Goal: Information Seeking & Learning: Learn about a topic

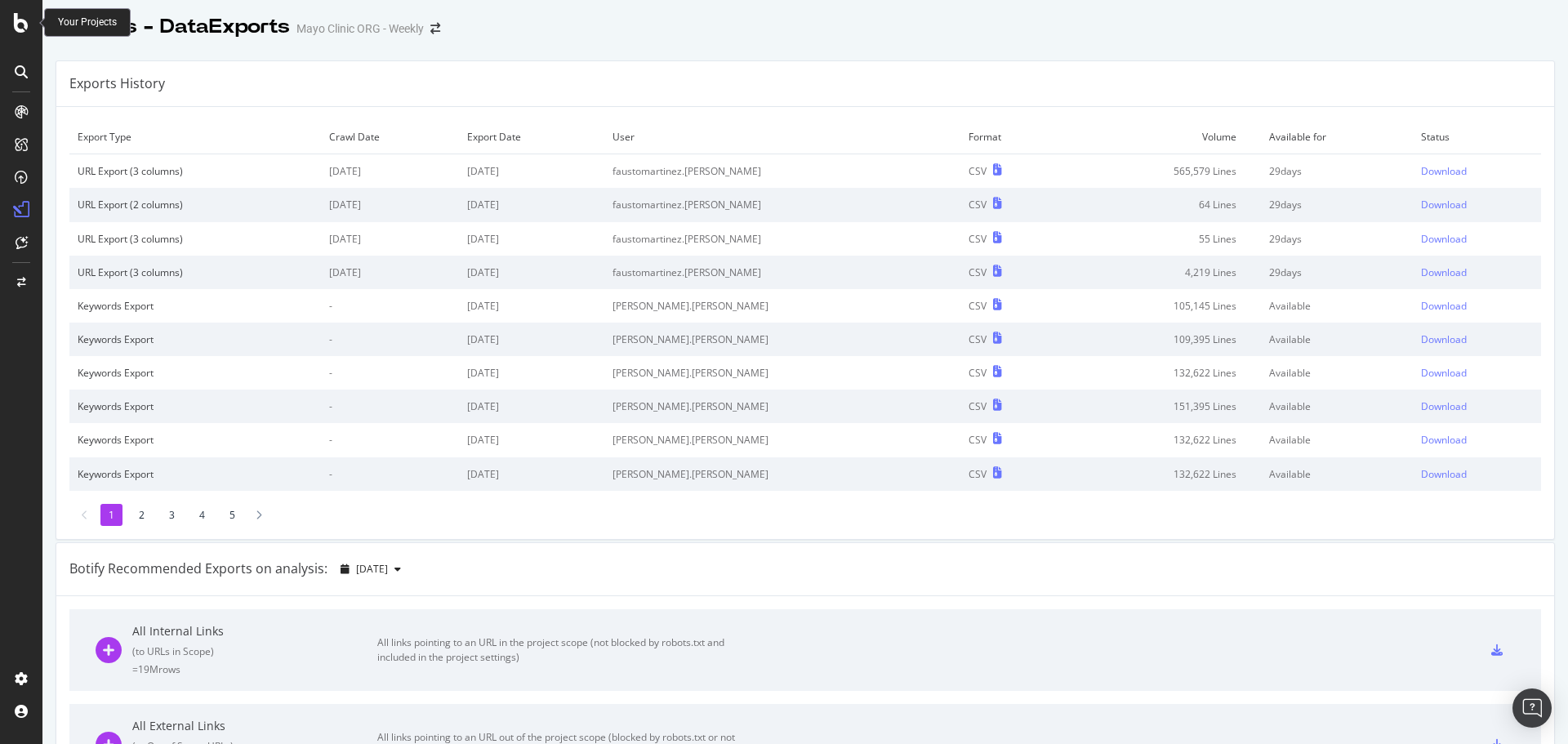
click at [25, 24] on icon at bounding box center [21, 22] width 15 height 20
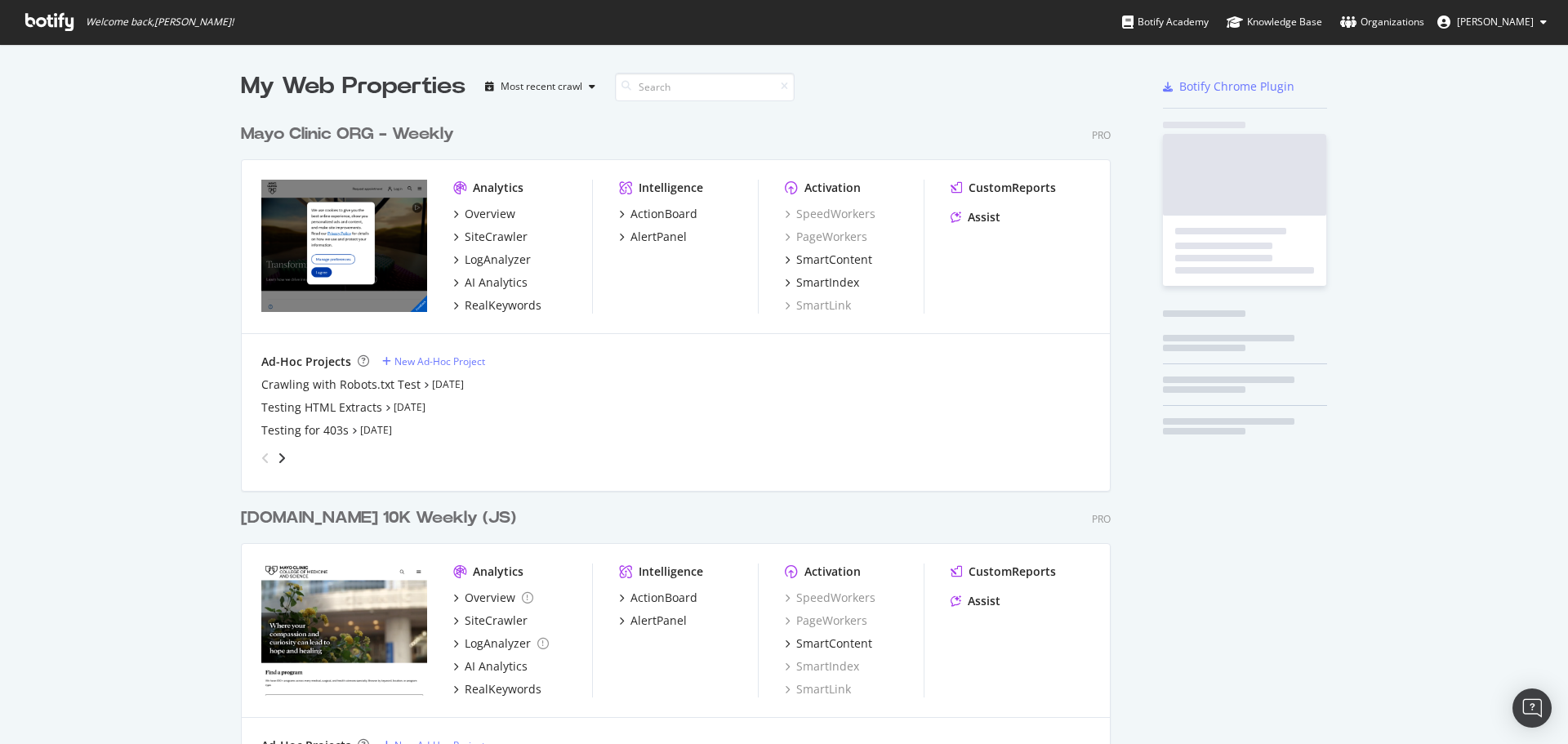
scroll to position [732, 1544]
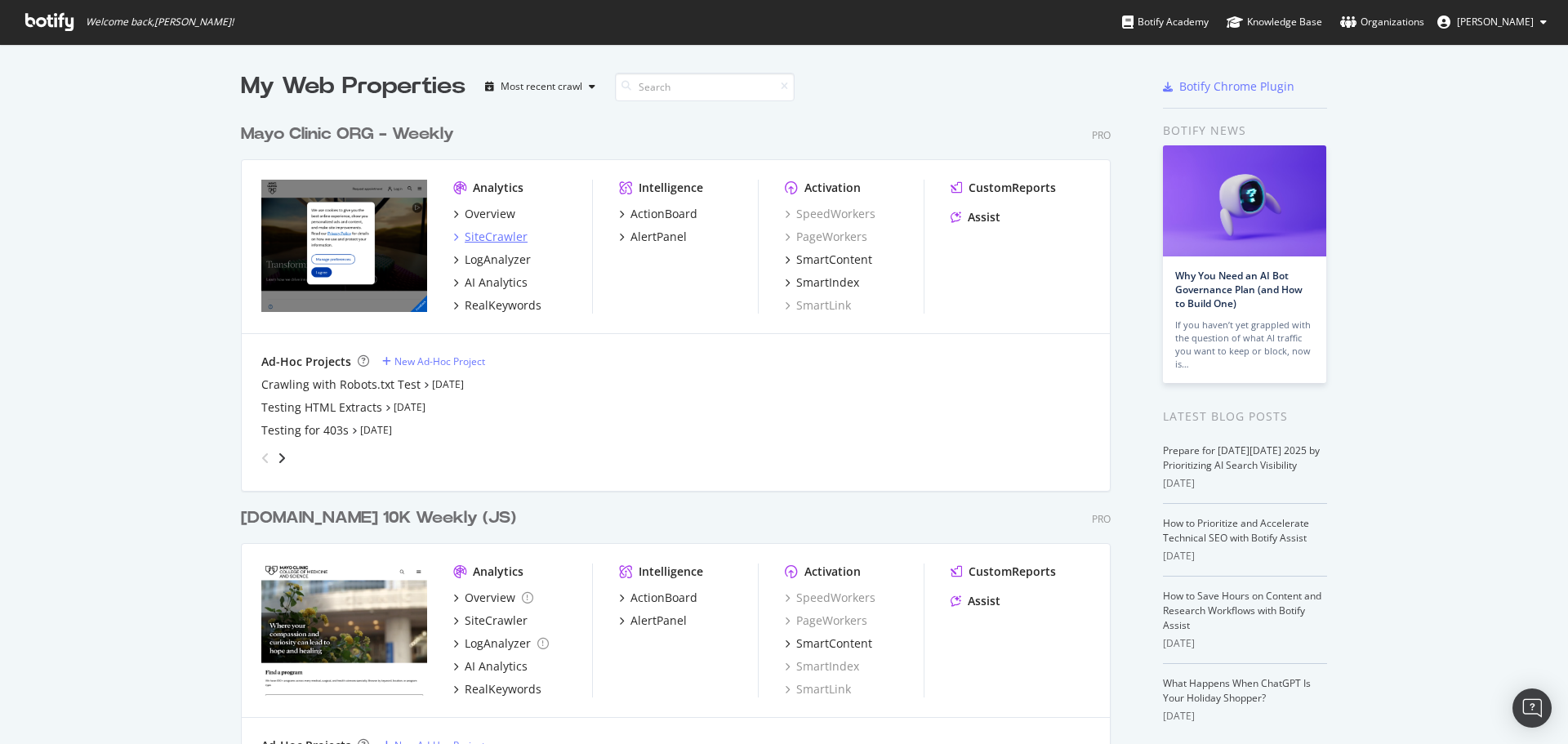
click at [496, 230] on div "SiteCrawler" at bounding box center [496, 237] width 63 height 16
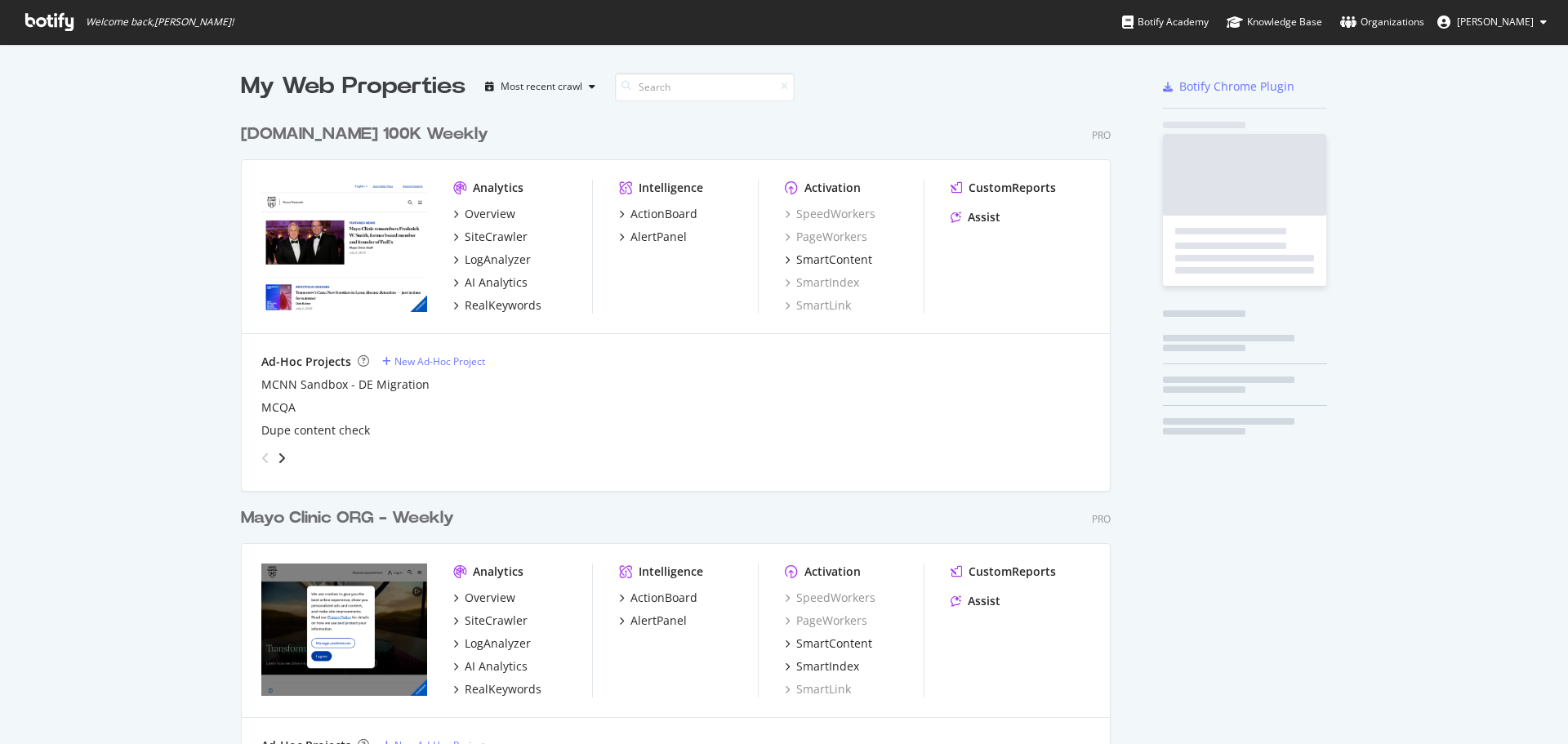
scroll to position [2322, 871]
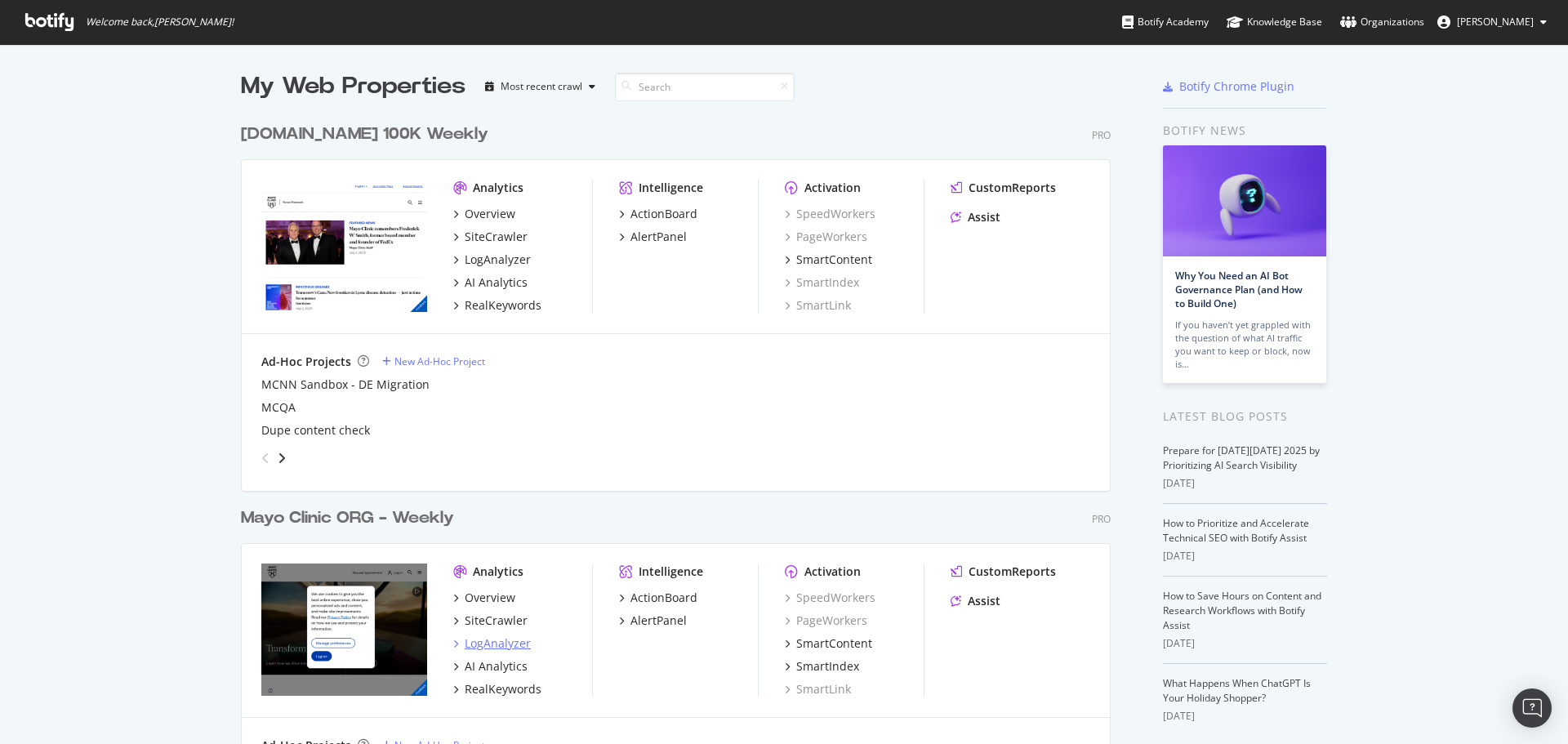
click at [481, 643] on div "LogAnalyzer" at bounding box center [498, 643] width 66 height 16
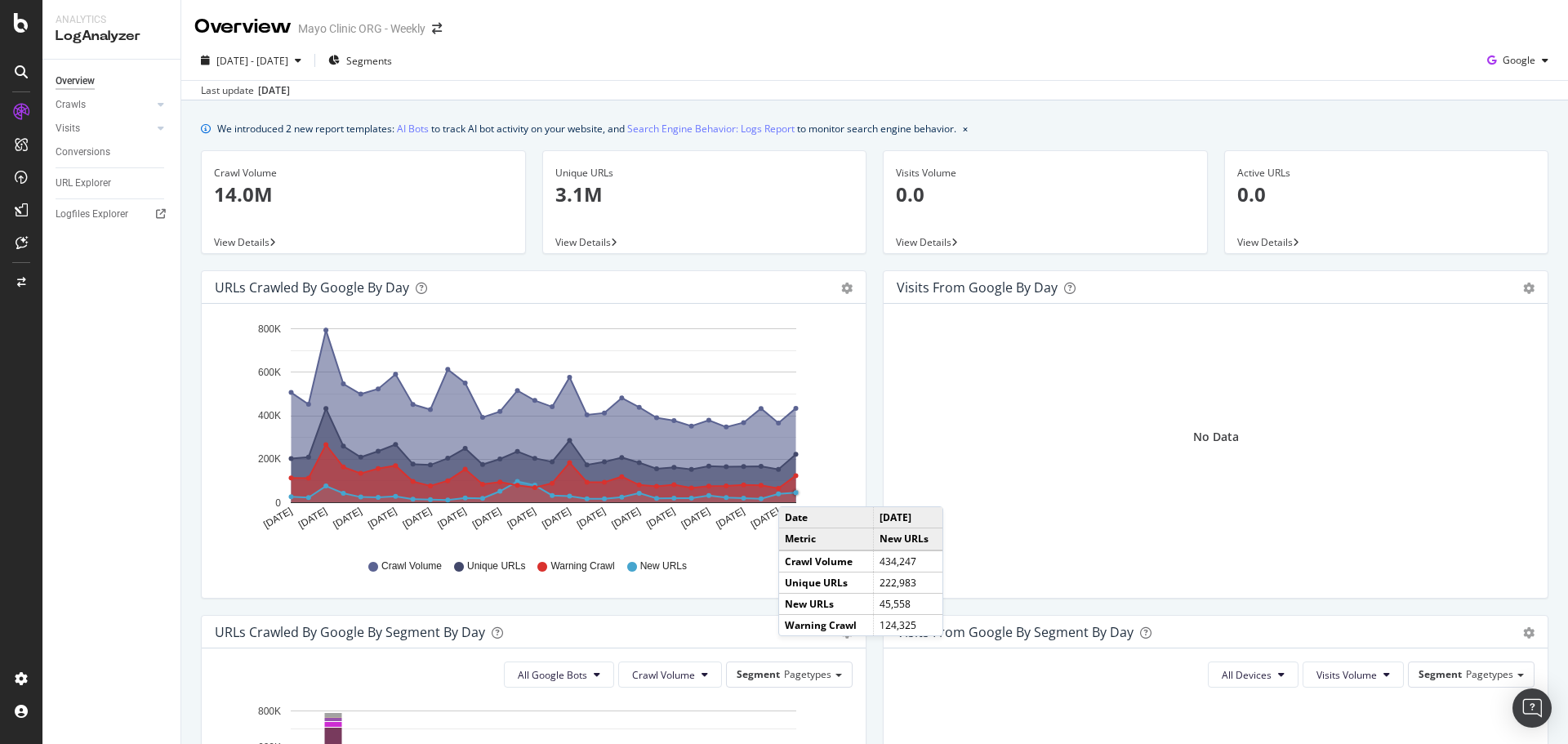
click at [795, 490] on circle "A chart." at bounding box center [796, 493] width 6 height 6
click at [796, 493] on circle "A chart." at bounding box center [796, 493] width 5 height 5
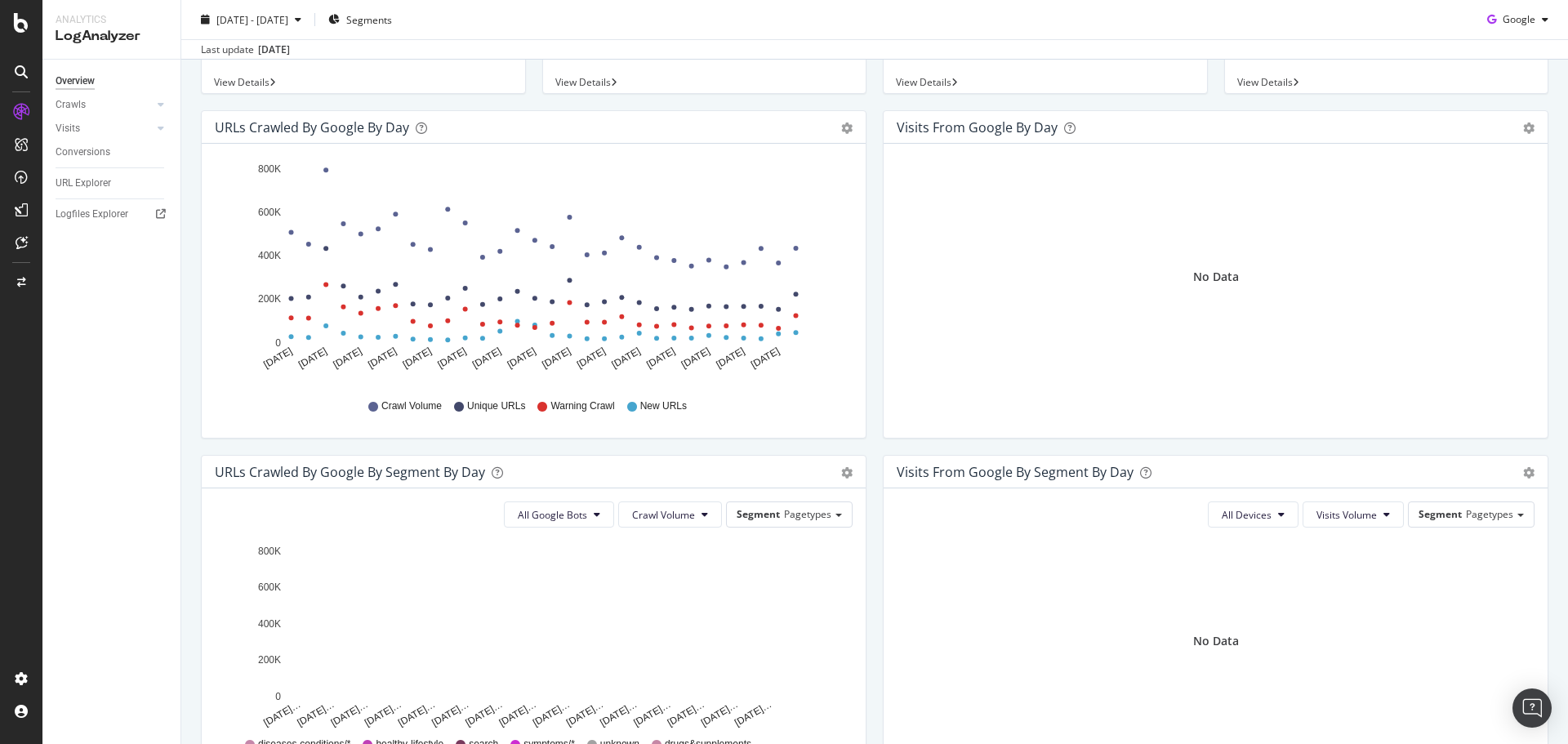
scroll to position [82, 0]
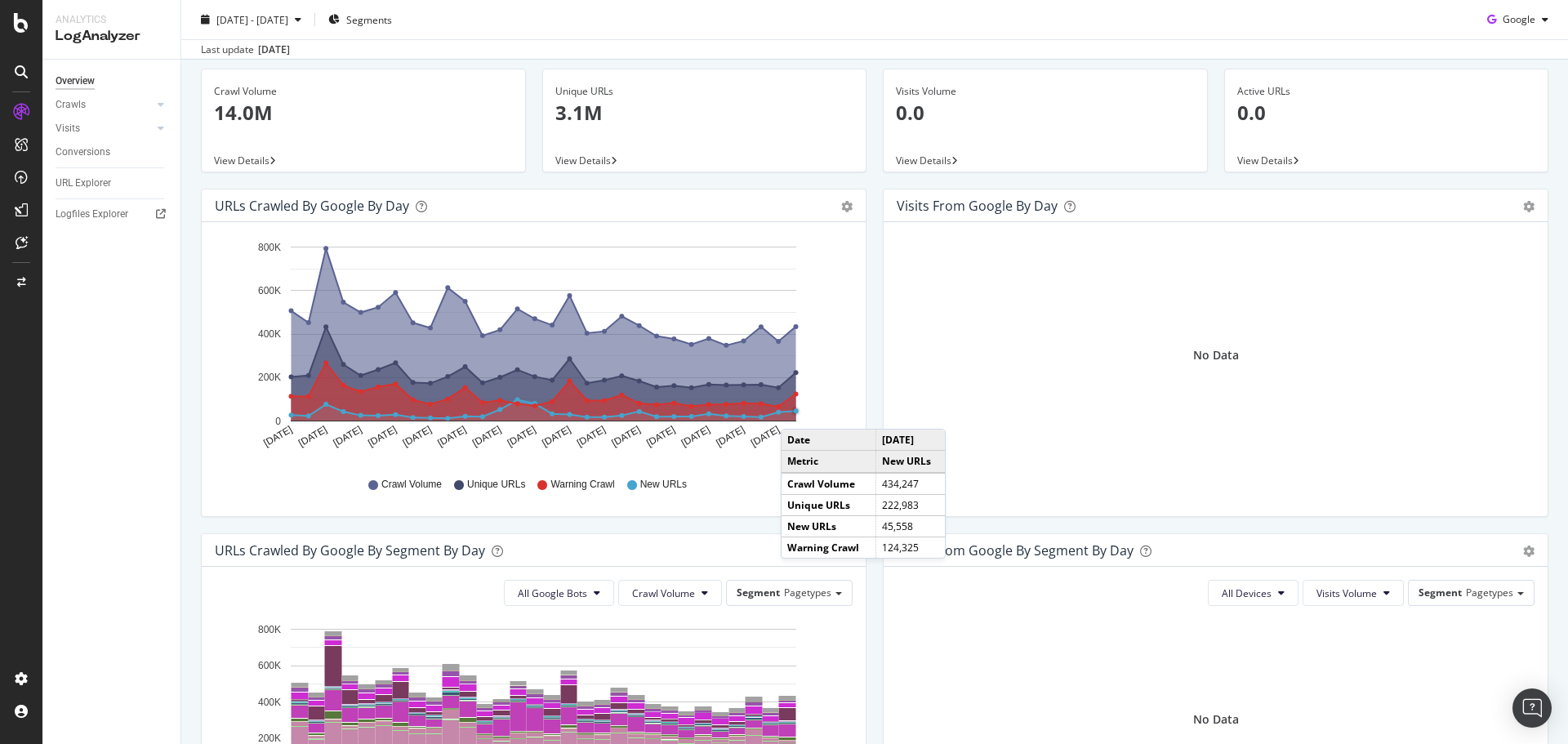
click at [796, 412] on circle "A chart." at bounding box center [796, 412] width 5 height 5
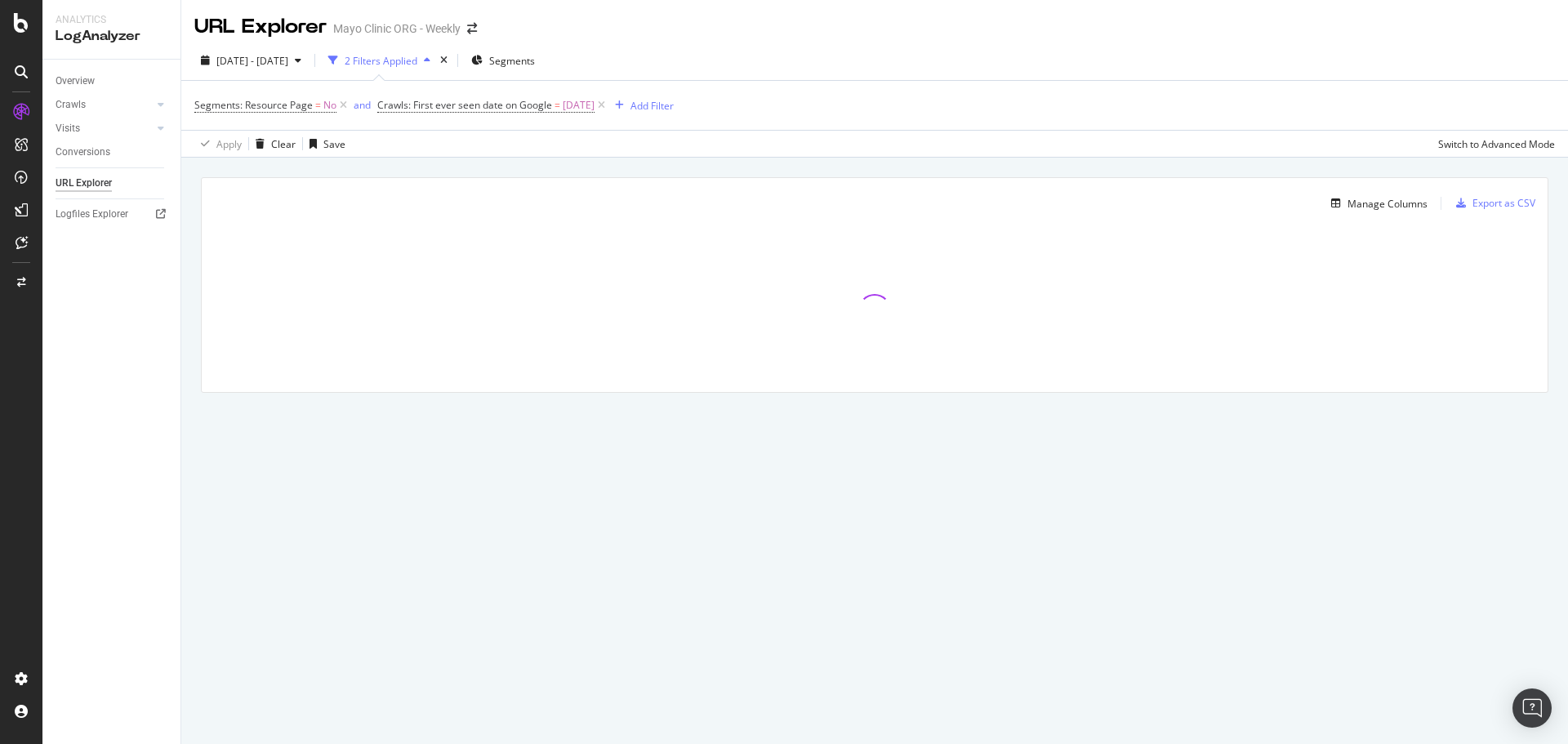
click at [509, 137] on div "Apply Clear Save Switch to Advanced Mode" at bounding box center [875, 143] width 1387 height 27
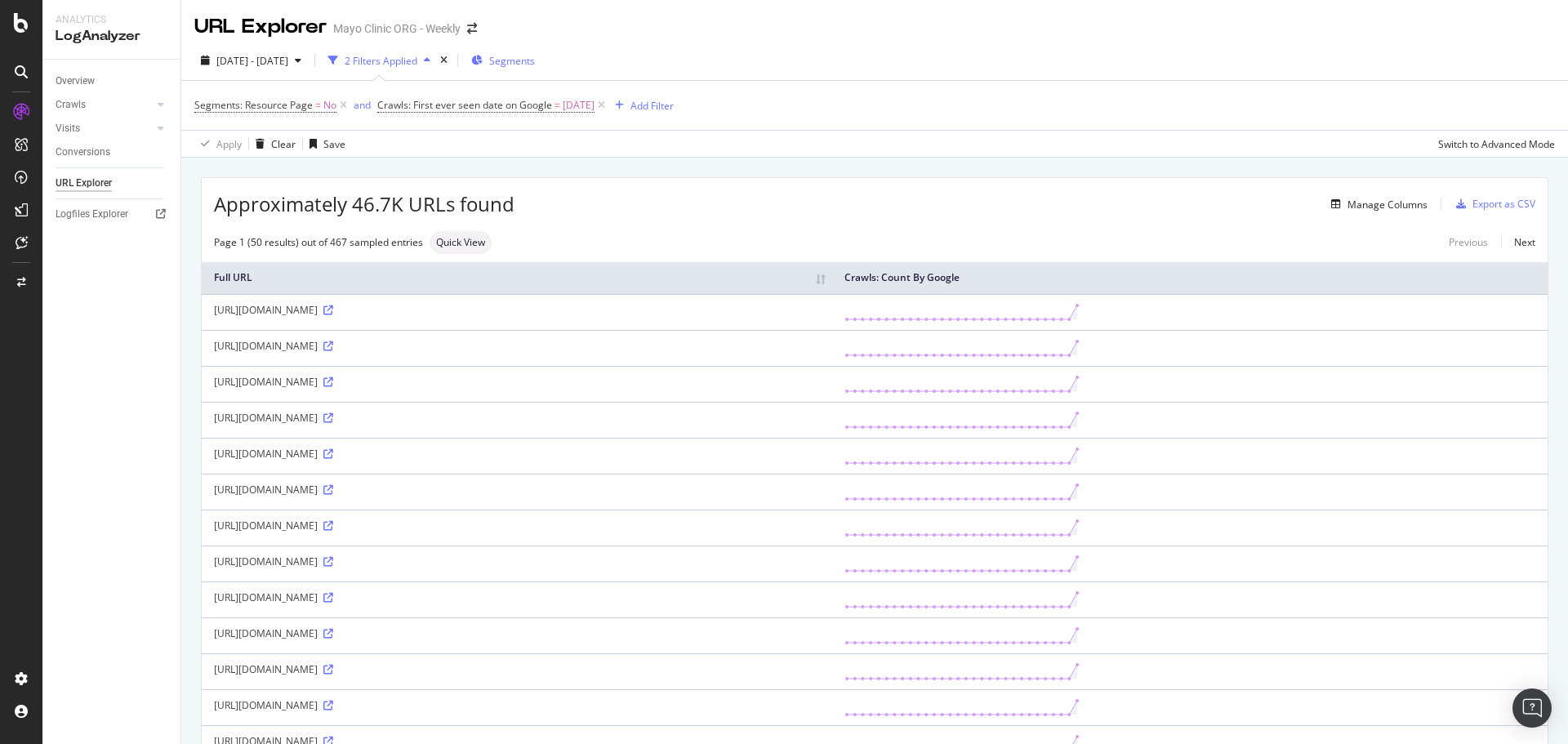
click at [535, 68] on div "Segments" at bounding box center [503, 60] width 64 height 24
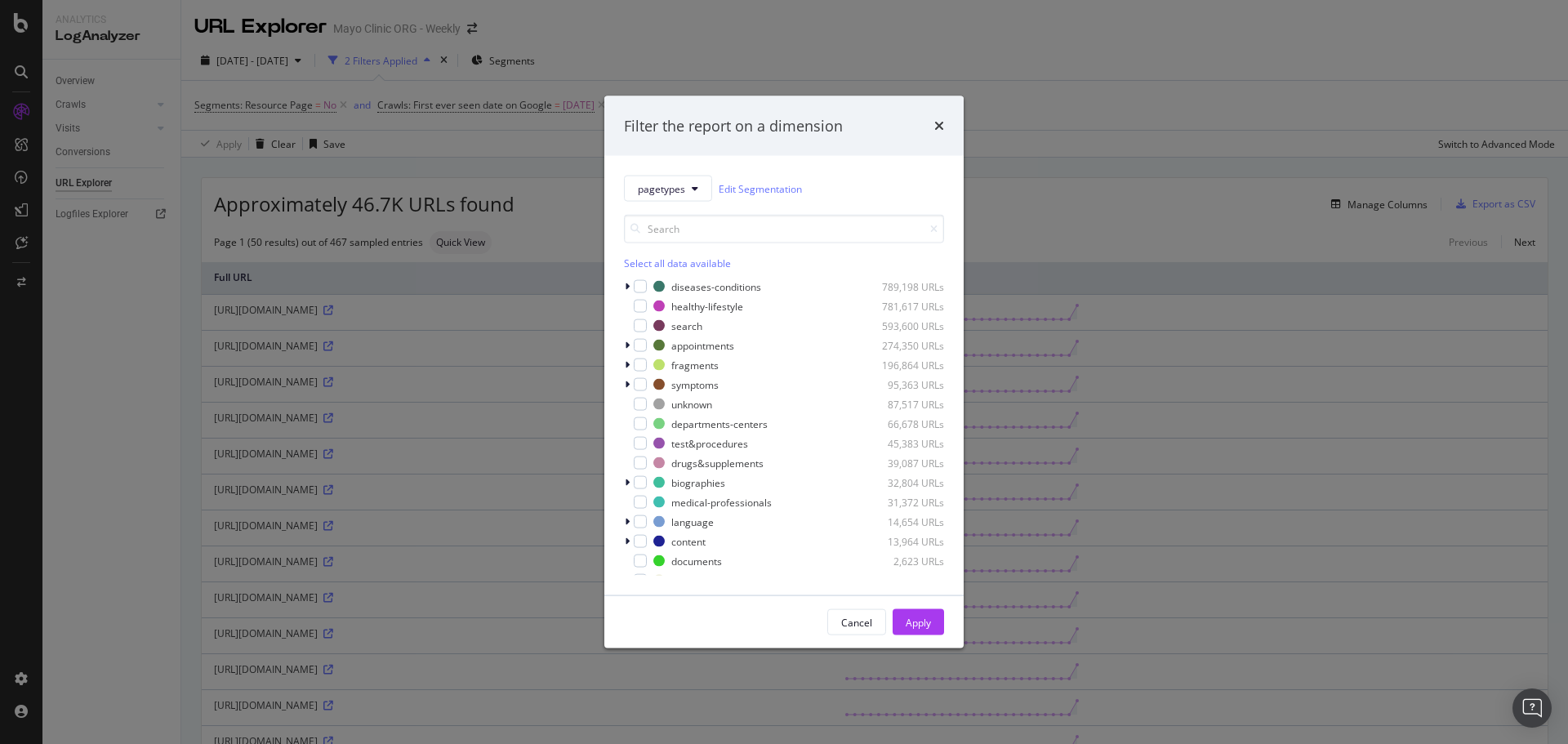
click at [947, 135] on div "Filter the report on a dimension" at bounding box center [784, 126] width 359 height 60
click at [635, 307] on div "modal" at bounding box center [640, 306] width 13 height 13
click at [902, 623] on button "Apply" at bounding box center [919, 623] width 52 height 26
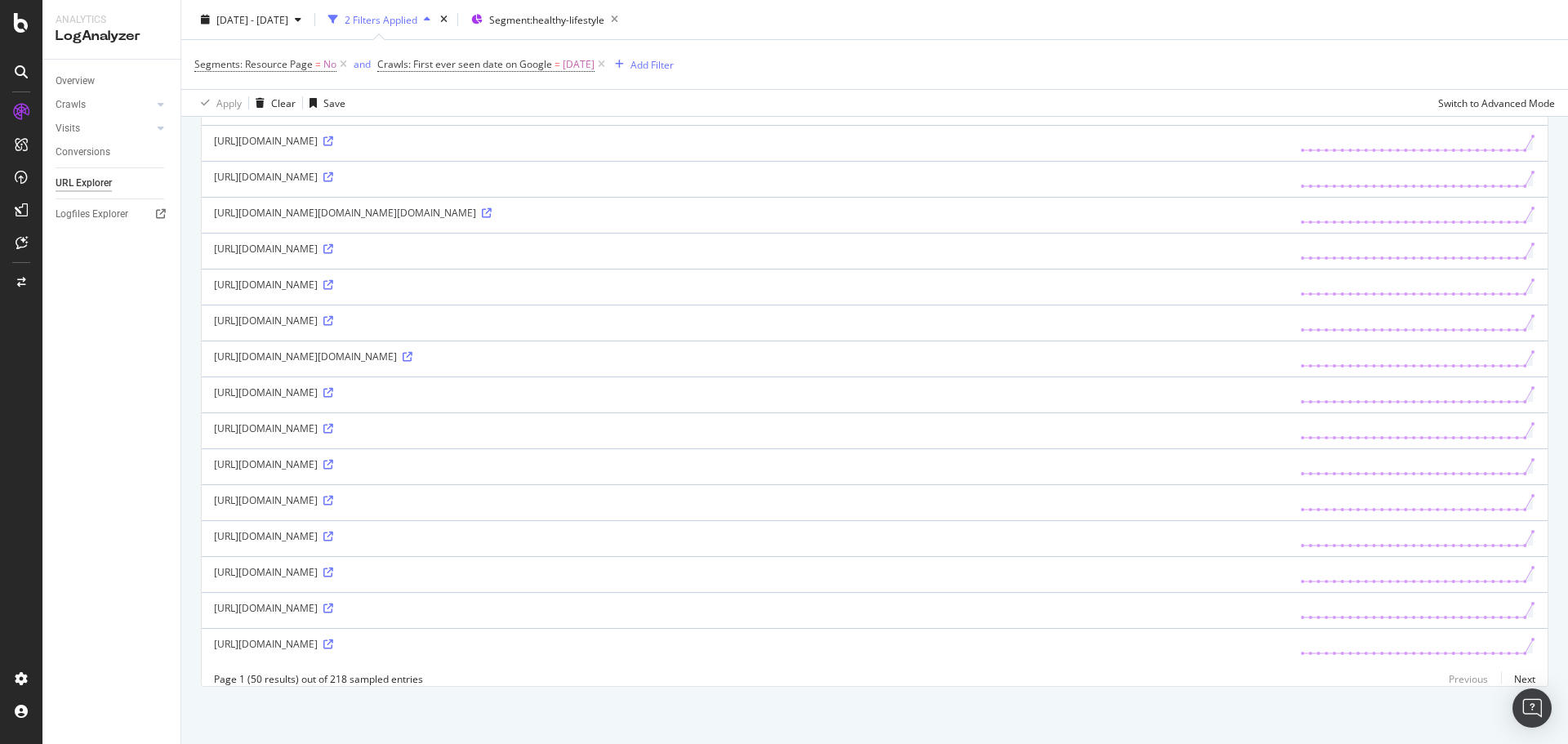
scroll to position [1758, 0]
drag, startPoint x: 619, startPoint y: 470, endPoint x: 646, endPoint y: 469, distance: 27.0
click at [646, 493] on div "https://www.mayoclinic.org/ar/healthy-lifestyle/stress-management/news/hlv-2004…" at bounding box center [745, 500] width 1062 height 14
copy div "srsltid"
click at [333, 496] on icon at bounding box center [328, 500] width 9 height 9
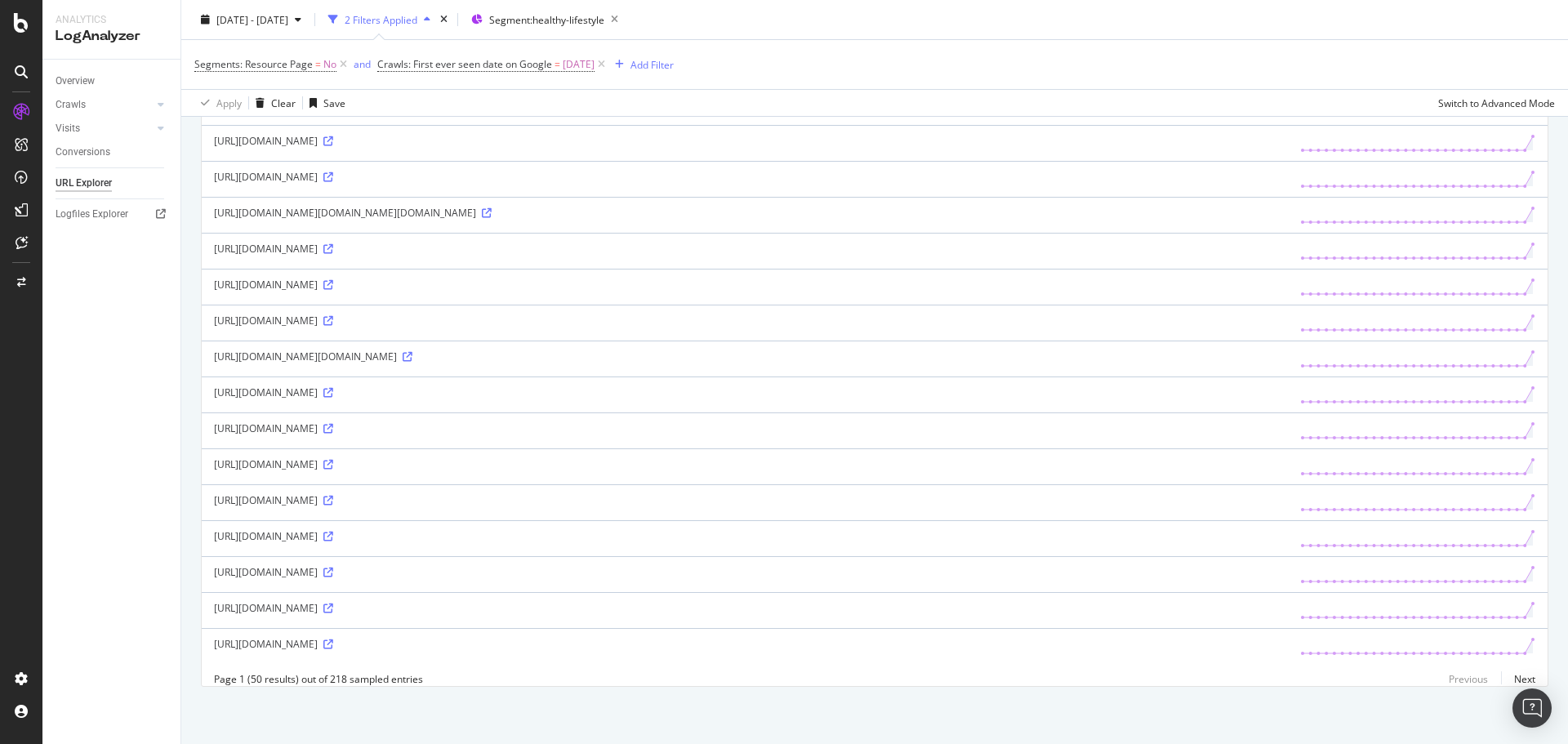
click at [547, 493] on div "https://www.mayoclinic.org/ar/healthy-lifestyle/stress-management/news/hlv-2004…" at bounding box center [745, 500] width 1062 height 14
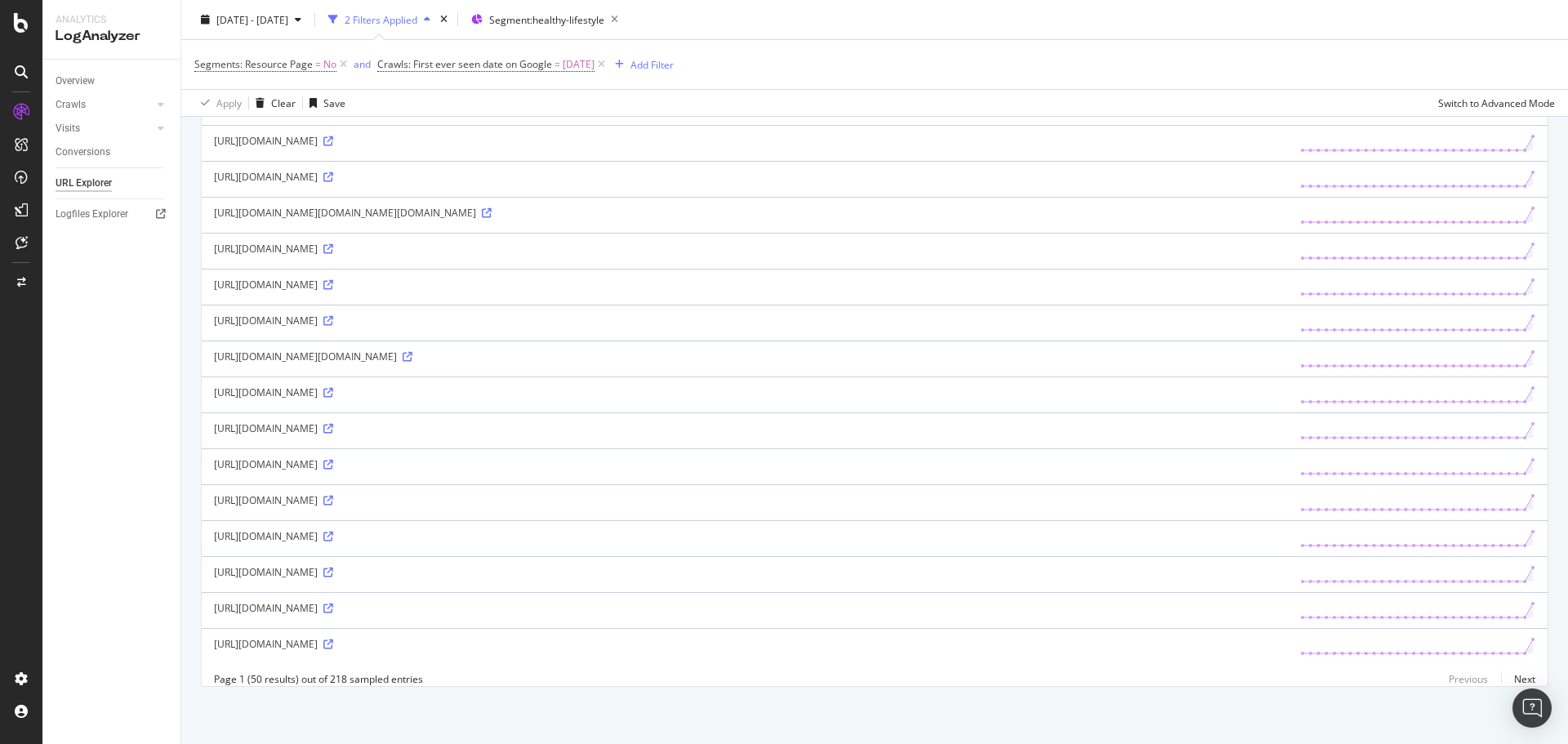
drag, startPoint x: 668, startPoint y: 431, endPoint x: 759, endPoint y: 431, distance: 91.0
click at [759, 457] on div "https://www.mayoclinic.org/ar/healthy-lifestyle/stress-management/in-depth/stre…" at bounding box center [745, 464] width 1062 height 14
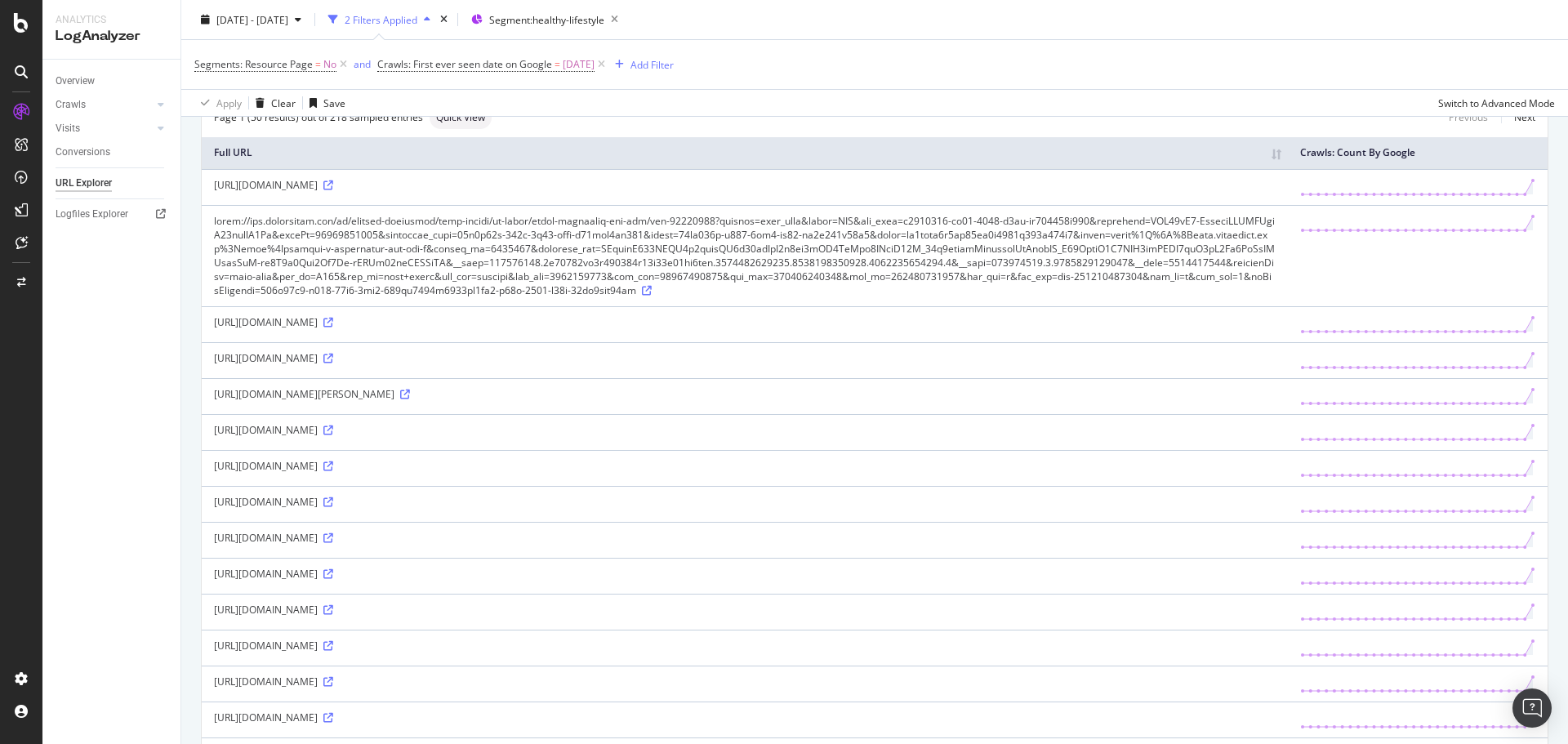
scroll to position [0, 0]
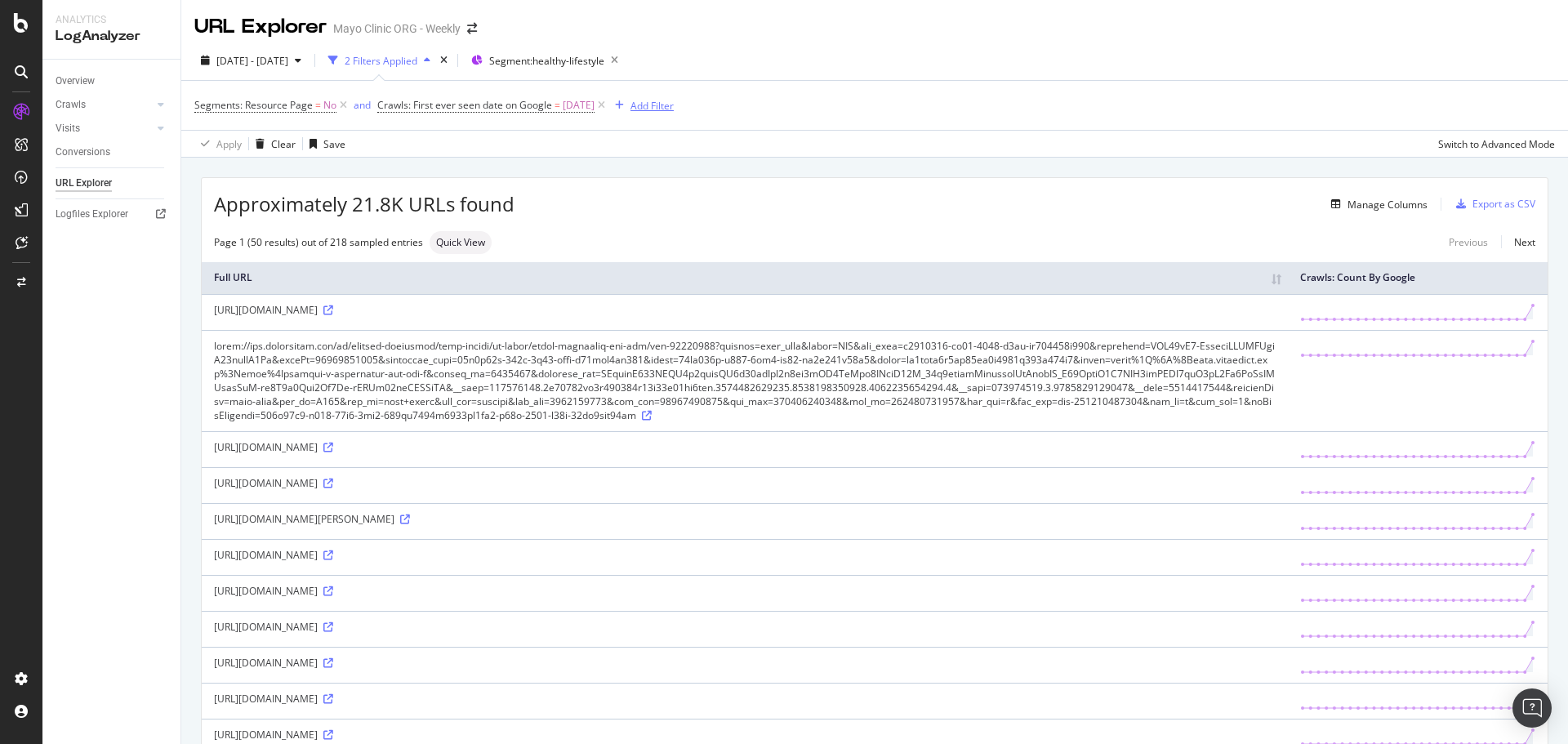
click at [672, 107] on div "Add Filter" at bounding box center [652, 106] width 43 height 14
click at [519, 148] on div "Apply Clear Save Switch to Advanced Mode" at bounding box center [875, 143] width 1387 height 27
click at [697, 122] on div "Segments: Resource Page = No and Crawls: First ever seen date on Google = 2025-…" at bounding box center [875, 105] width 1360 height 49
click at [672, 101] on div "Add Filter" at bounding box center [652, 106] width 43 height 14
click at [567, 128] on div "Segments: Resource Page = No and Crawls: First ever seen date on Google = 2025-…" at bounding box center [875, 105] width 1360 height 49
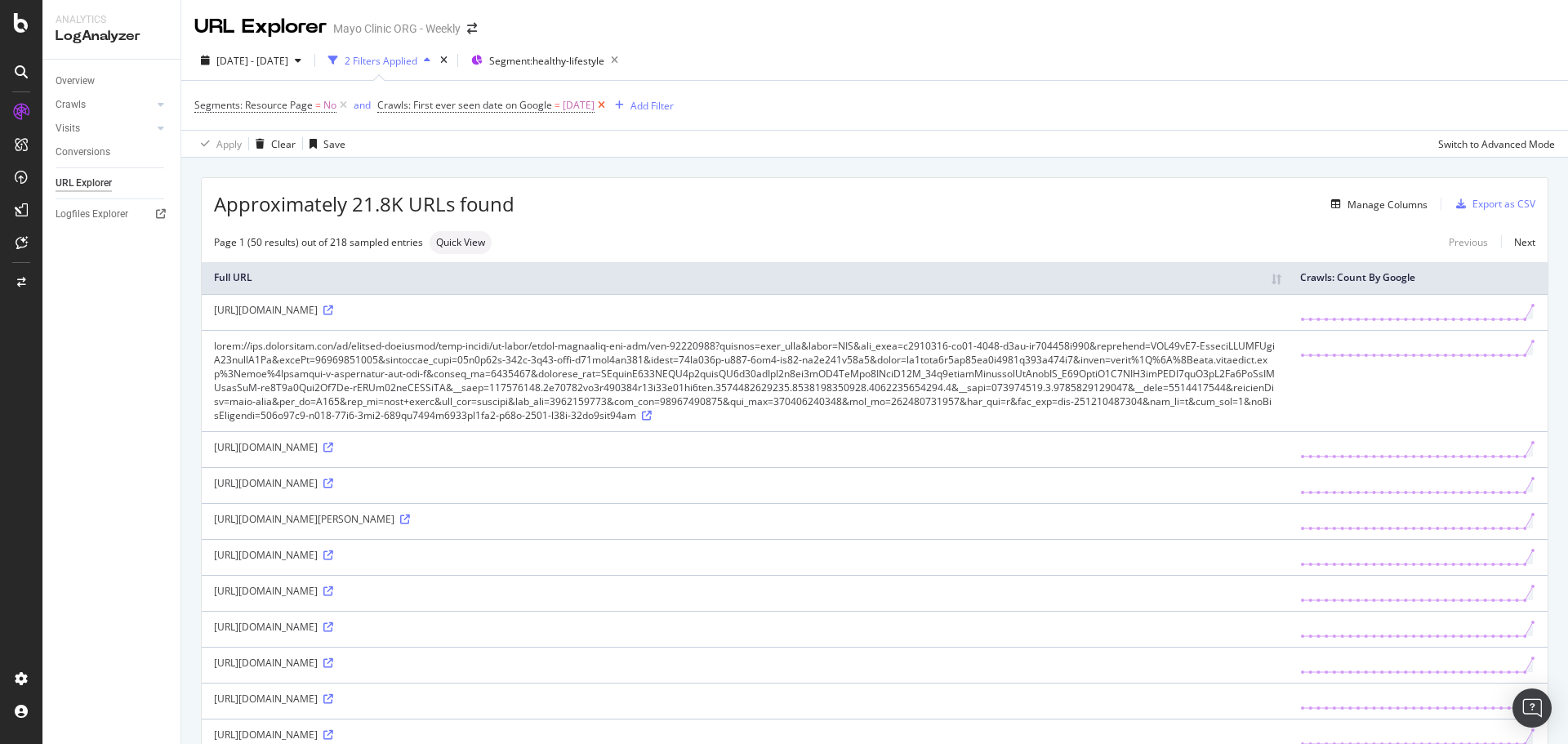
click at [609, 102] on icon at bounding box center [602, 105] width 14 height 16
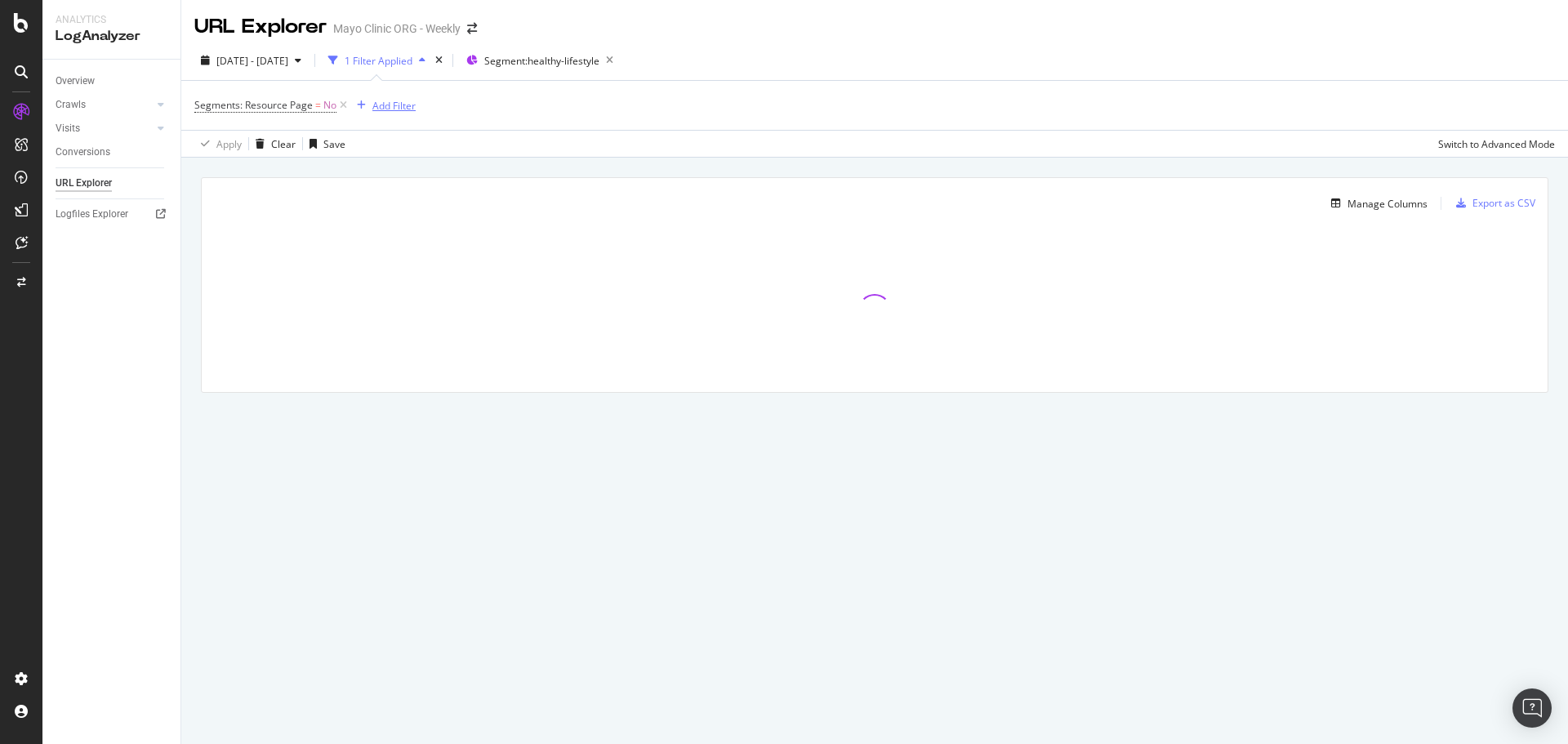
click at [409, 107] on div "Add Filter" at bounding box center [394, 106] width 43 height 14
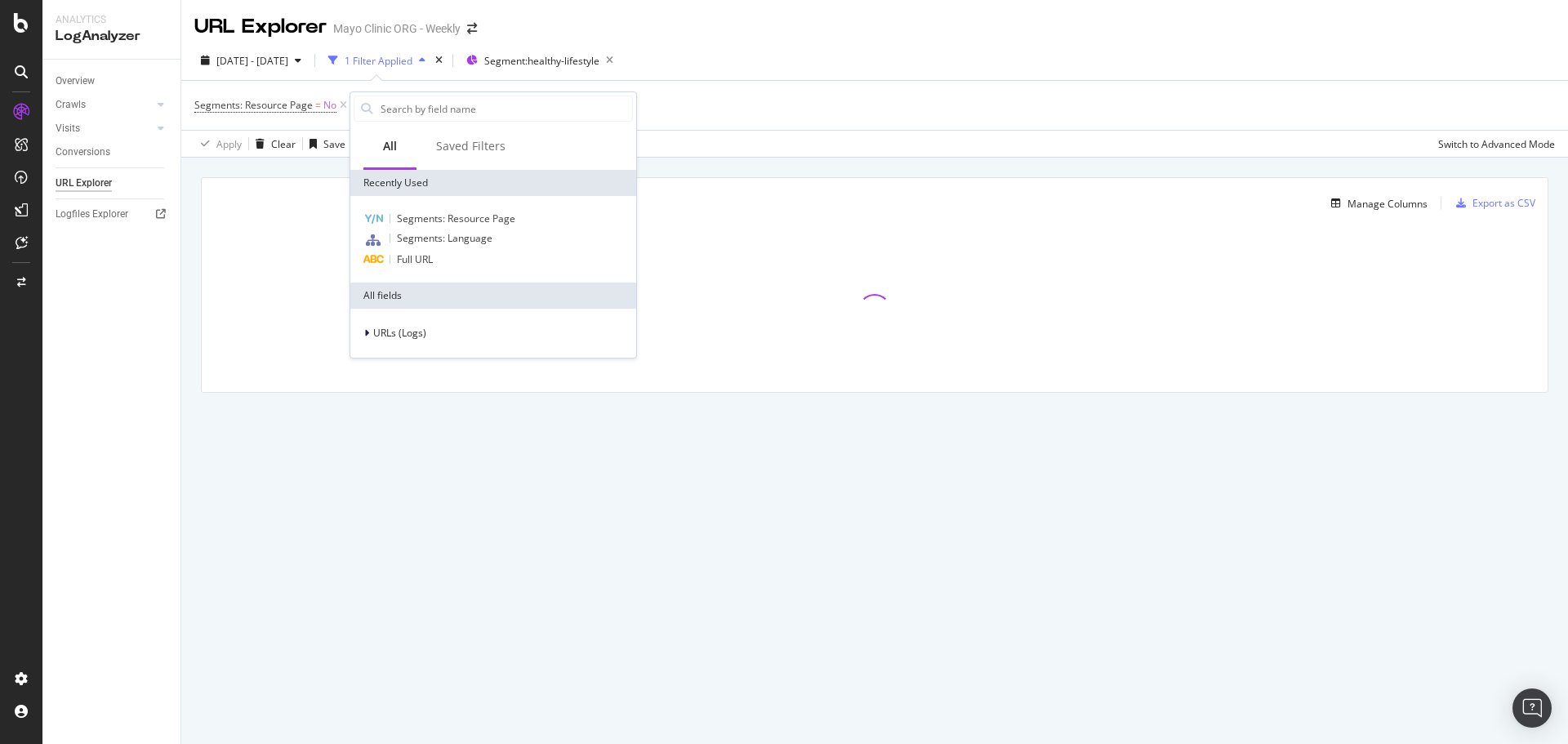
click at [456, 272] on div "Segments: Resource Page Segments: Language Full URL" at bounding box center [493, 239] width 286 height 87
click at [728, 126] on div "Segments: Resource Page = No Add Filter" at bounding box center [875, 105] width 1360 height 49
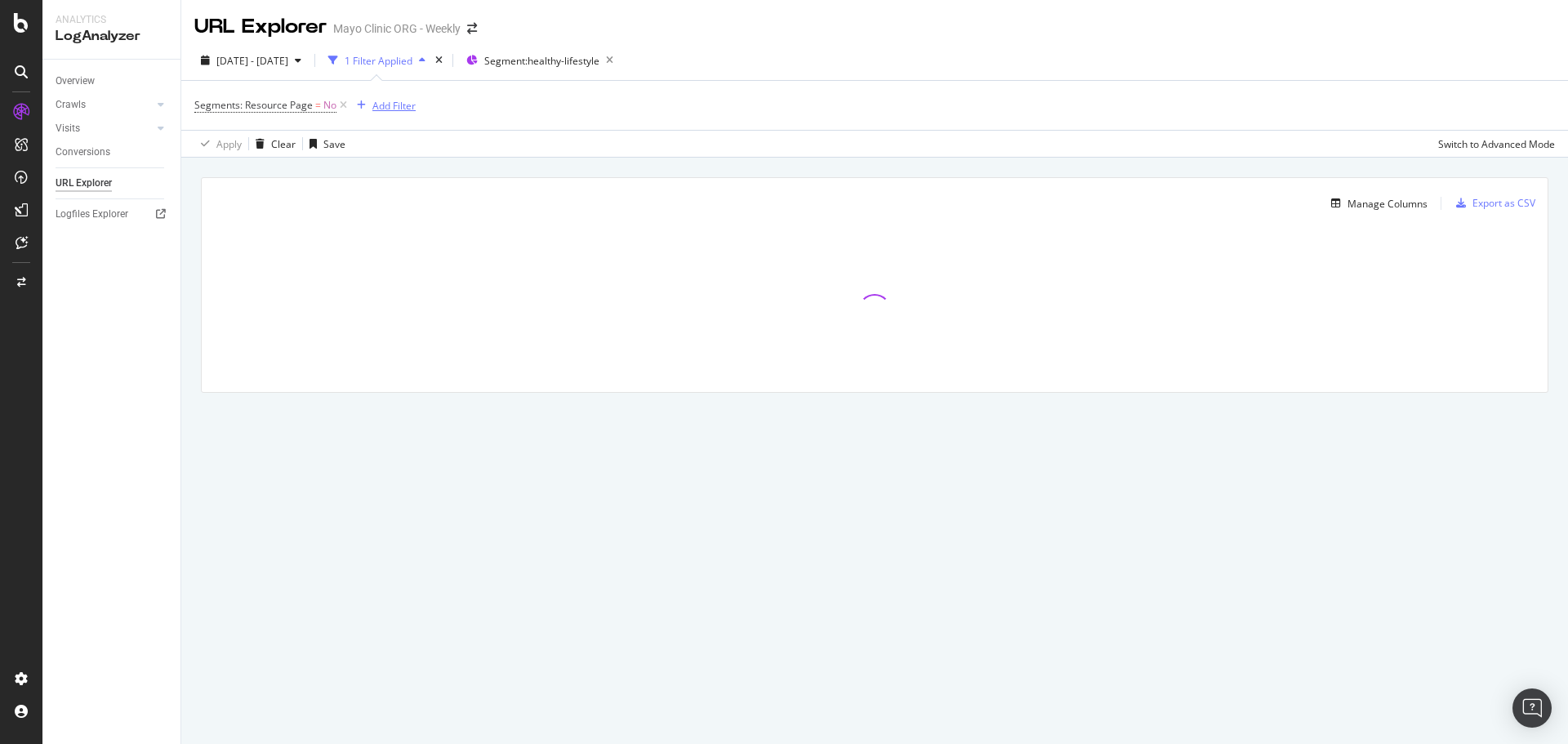
click at [393, 103] on div "Add Filter" at bounding box center [394, 106] width 43 height 14
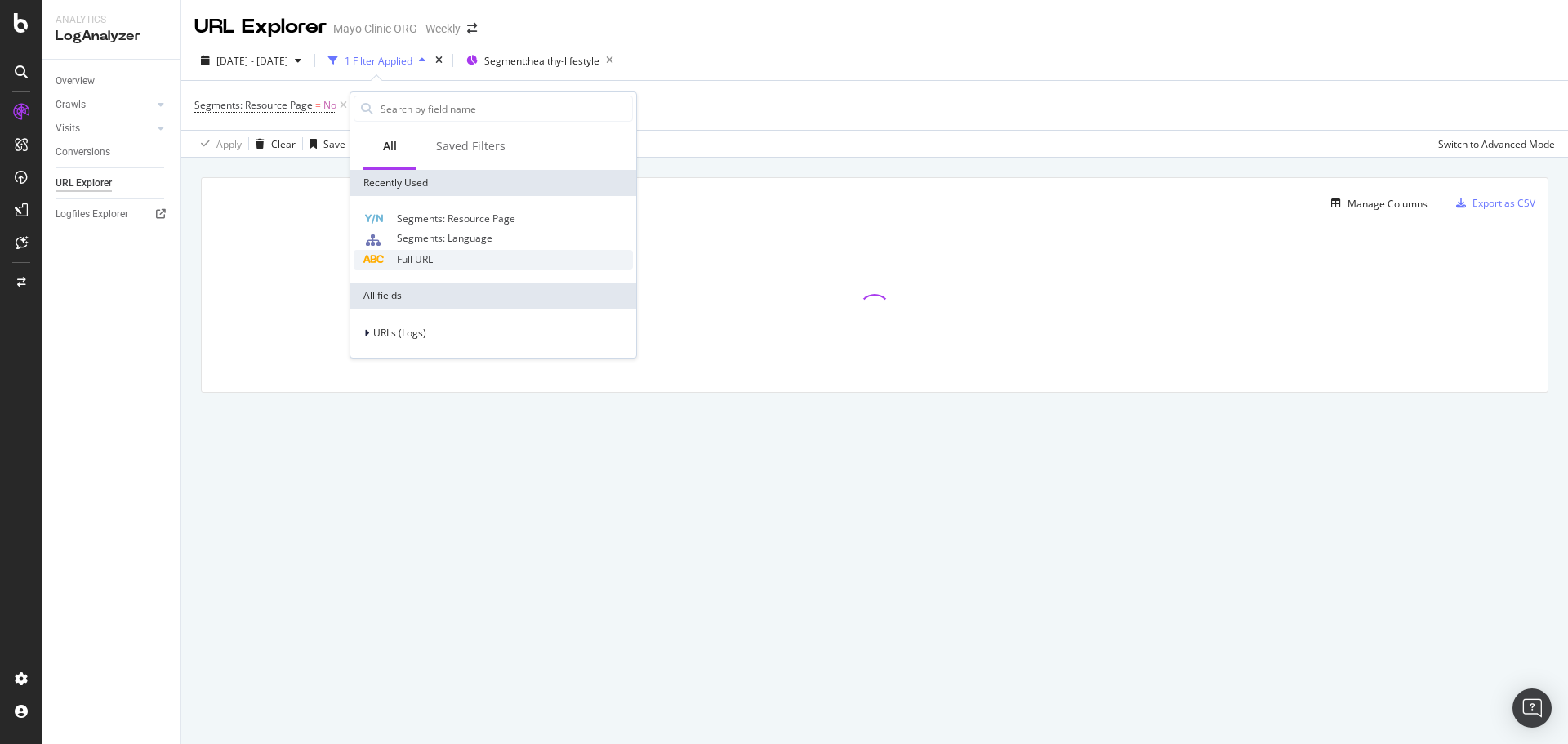
click at [434, 251] on div "Full URL" at bounding box center [493, 259] width 279 height 20
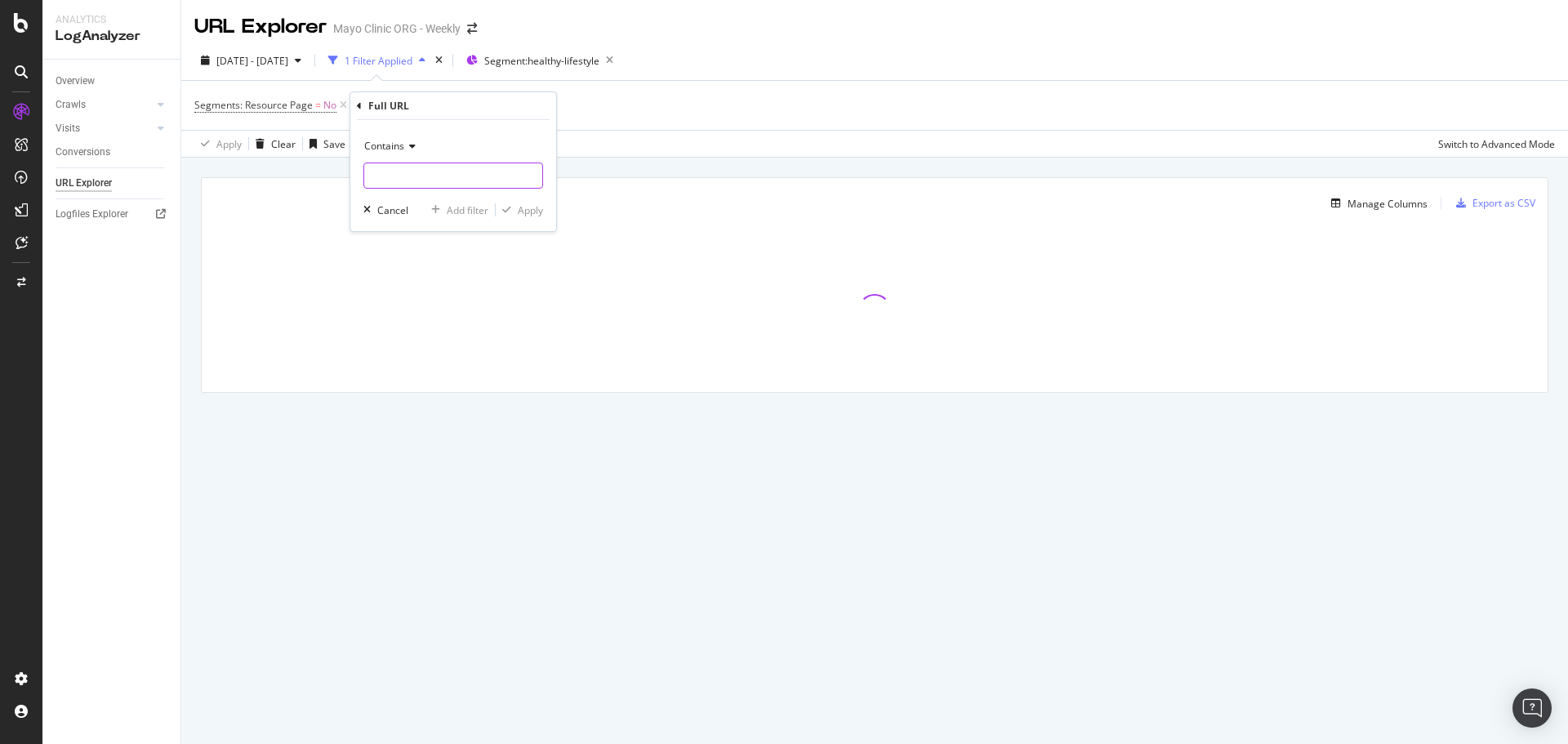
click at [432, 179] on input "text" at bounding box center [453, 176] width 178 height 26
paste input "srsltid"
type input "srsltid"
click at [530, 205] on div "Apply" at bounding box center [530, 210] width 25 height 14
click at [406, 108] on span "Full URL" at bounding box center [395, 105] width 36 height 14
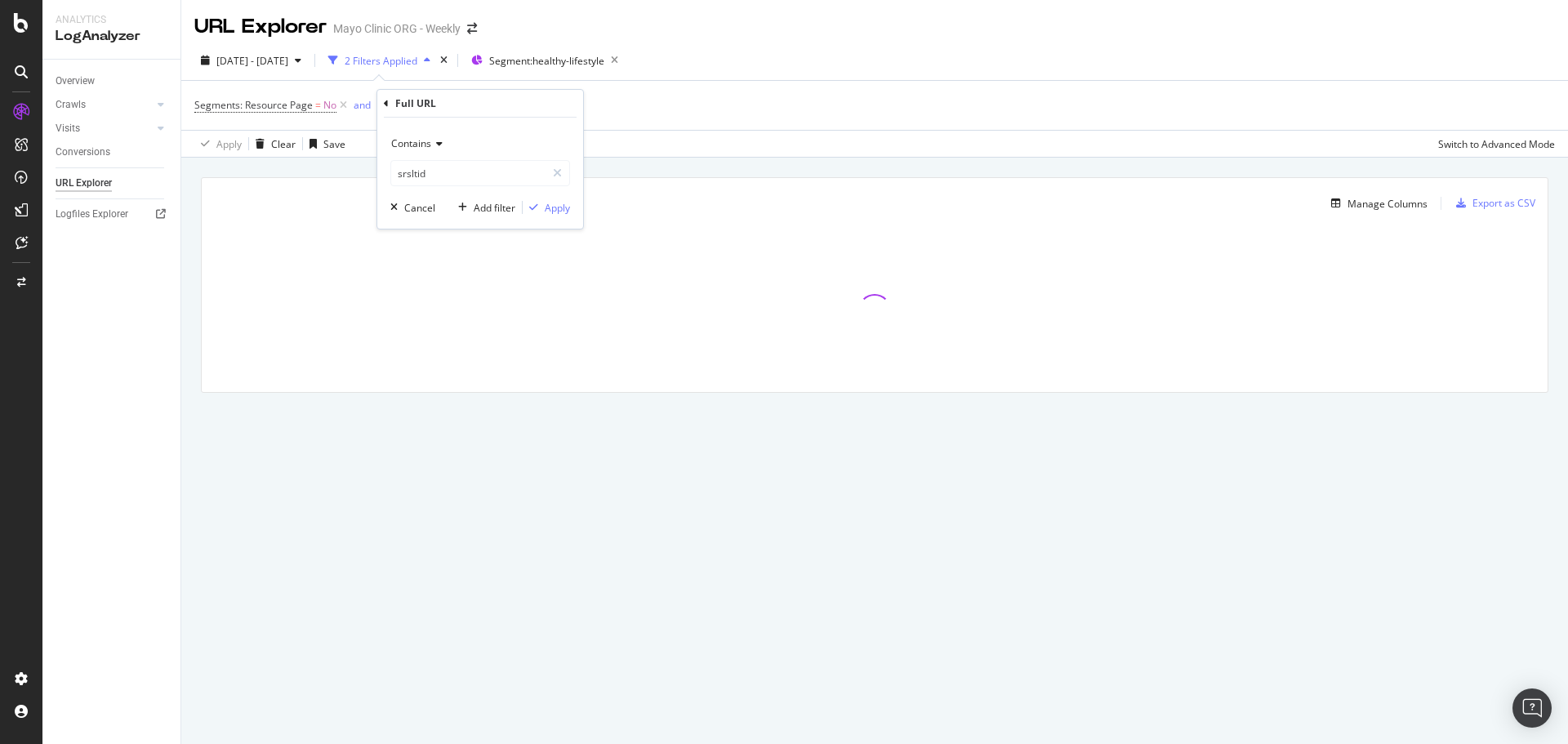
click at [413, 158] on div "Contains srsltid" at bounding box center [480, 158] width 180 height 56
click at [415, 151] on div "Contains" at bounding box center [480, 144] width 180 height 26
click at [445, 256] on div "Ends with" at bounding box center [481, 262] width 175 height 22
click at [563, 214] on div "Apply" at bounding box center [546, 207] width 47 height 15
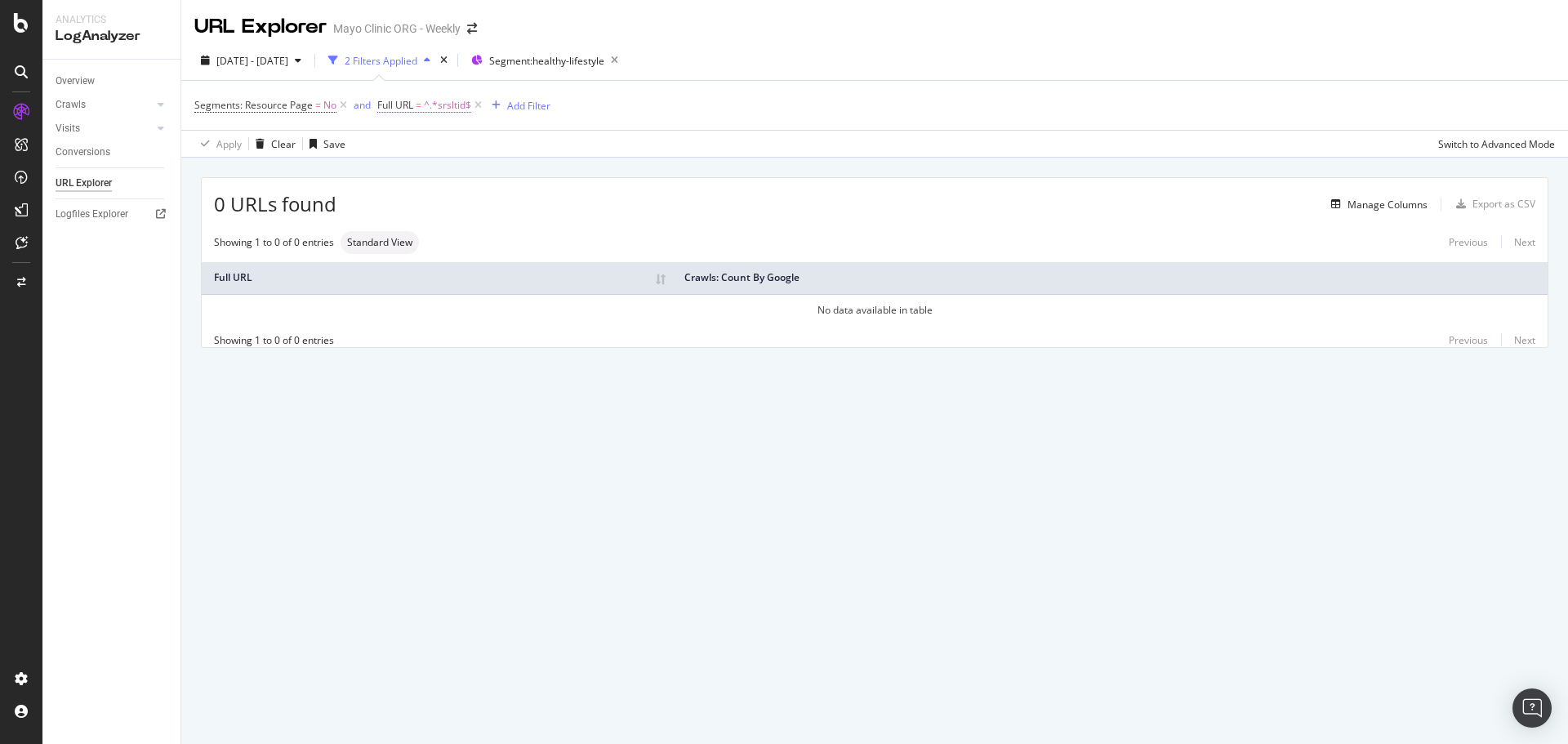
click at [447, 101] on span "^.*srsltid$" at bounding box center [447, 105] width 47 height 23
click at [483, 183] on input "srsltid" at bounding box center [468, 173] width 154 height 26
click at [431, 135] on div "Ends with" at bounding box center [480, 144] width 180 height 26
click at [548, 105] on div "Full URL" at bounding box center [480, 103] width 193 height 28
click at [554, 211] on div "Apply" at bounding box center [557, 208] width 25 height 14
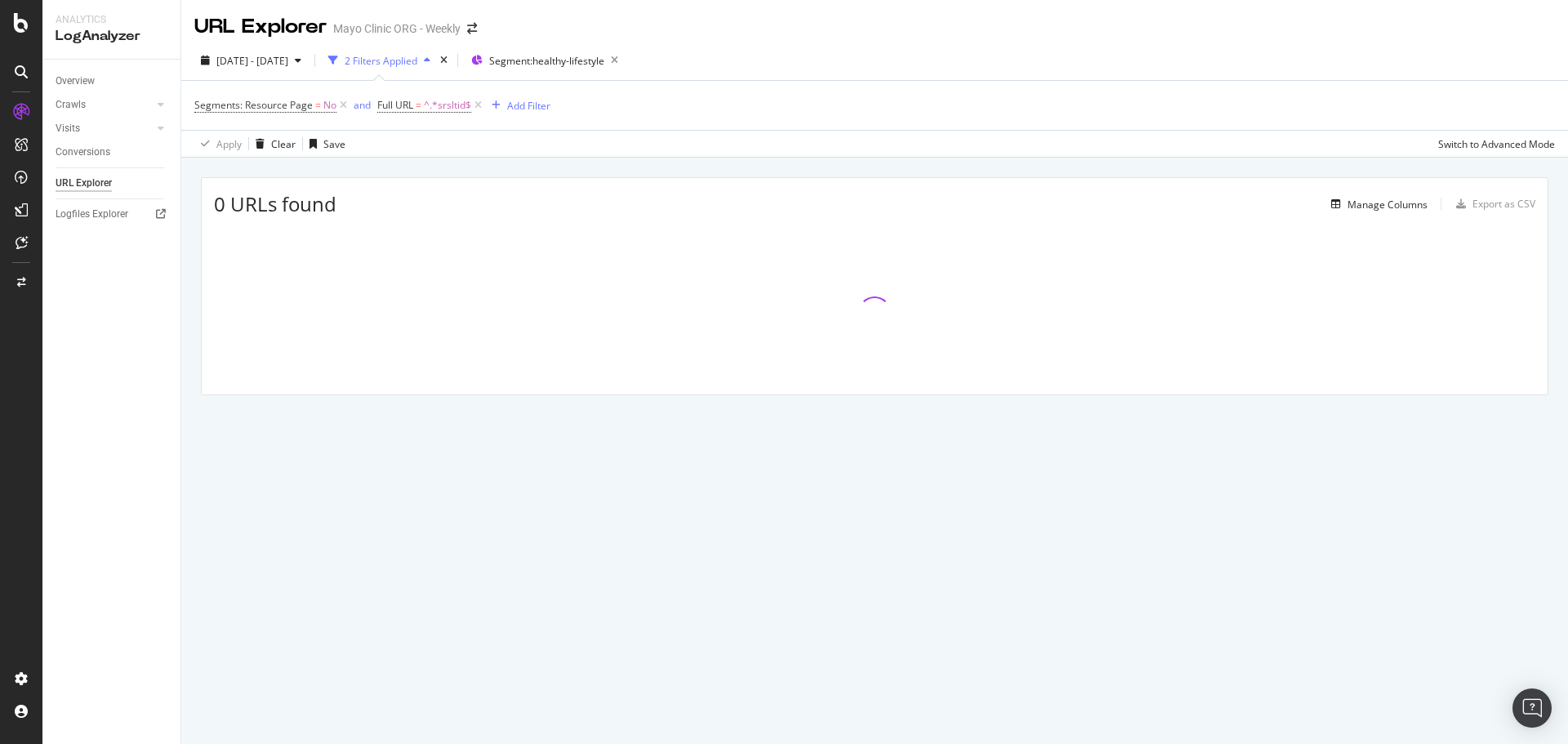
click at [711, 110] on div "Segments: Resource Page = No and Full URL = ^.*srsltid$ Add Filter" at bounding box center [875, 105] width 1360 height 49
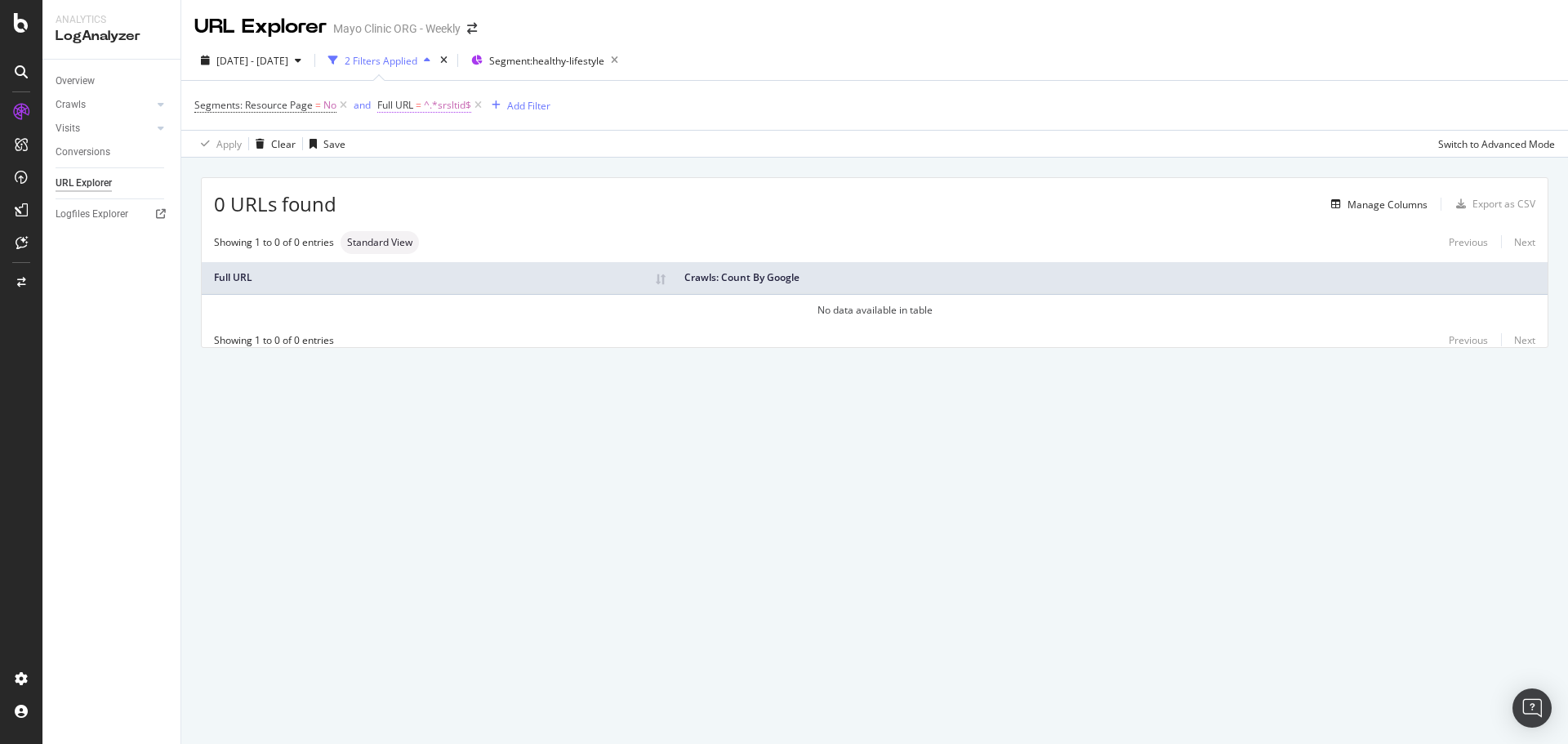
click at [427, 101] on span "^.*srsltid$" at bounding box center [447, 105] width 47 height 23
click at [437, 146] on icon at bounding box center [440, 143] width 11 height 9
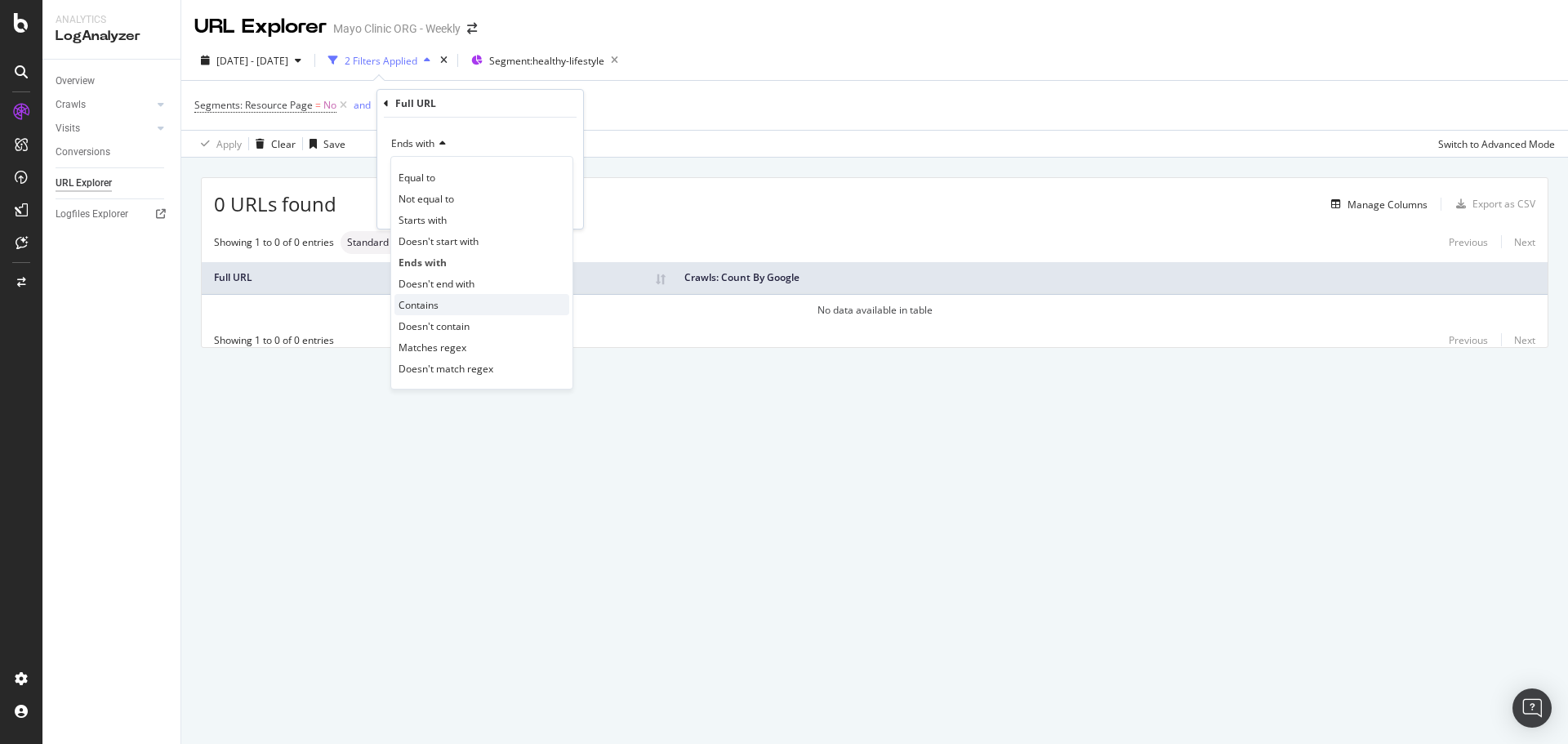
click at [442, 306] on div "Contains" at bounding box center [481, 304] width 175 height 22
click at [555, 202] on div "Apply" at bounding box center [557, 208] width 25 height 14
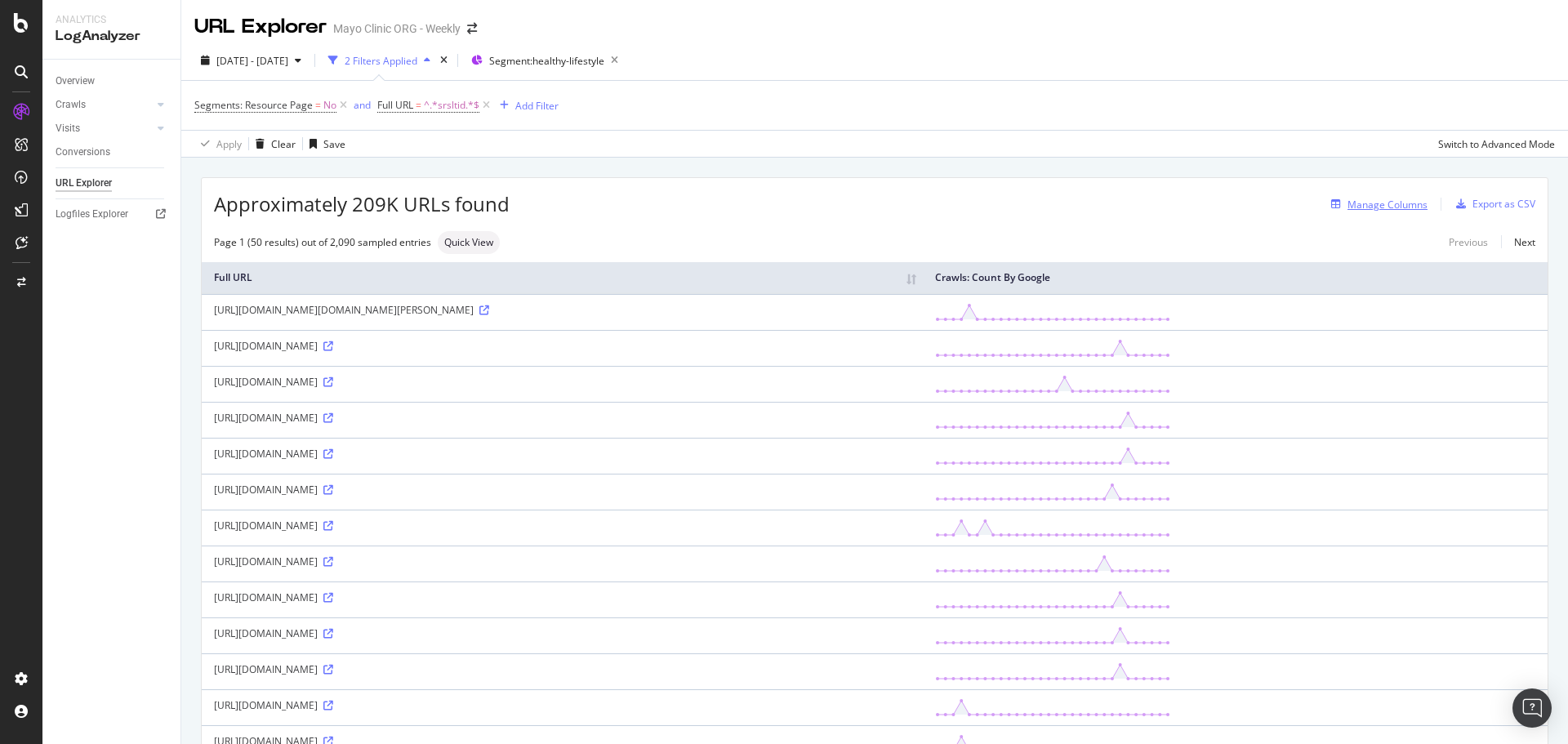
click at [1380, 202] on div "Manage Columns" at bounding box center [1387, 205] width 80 height 14
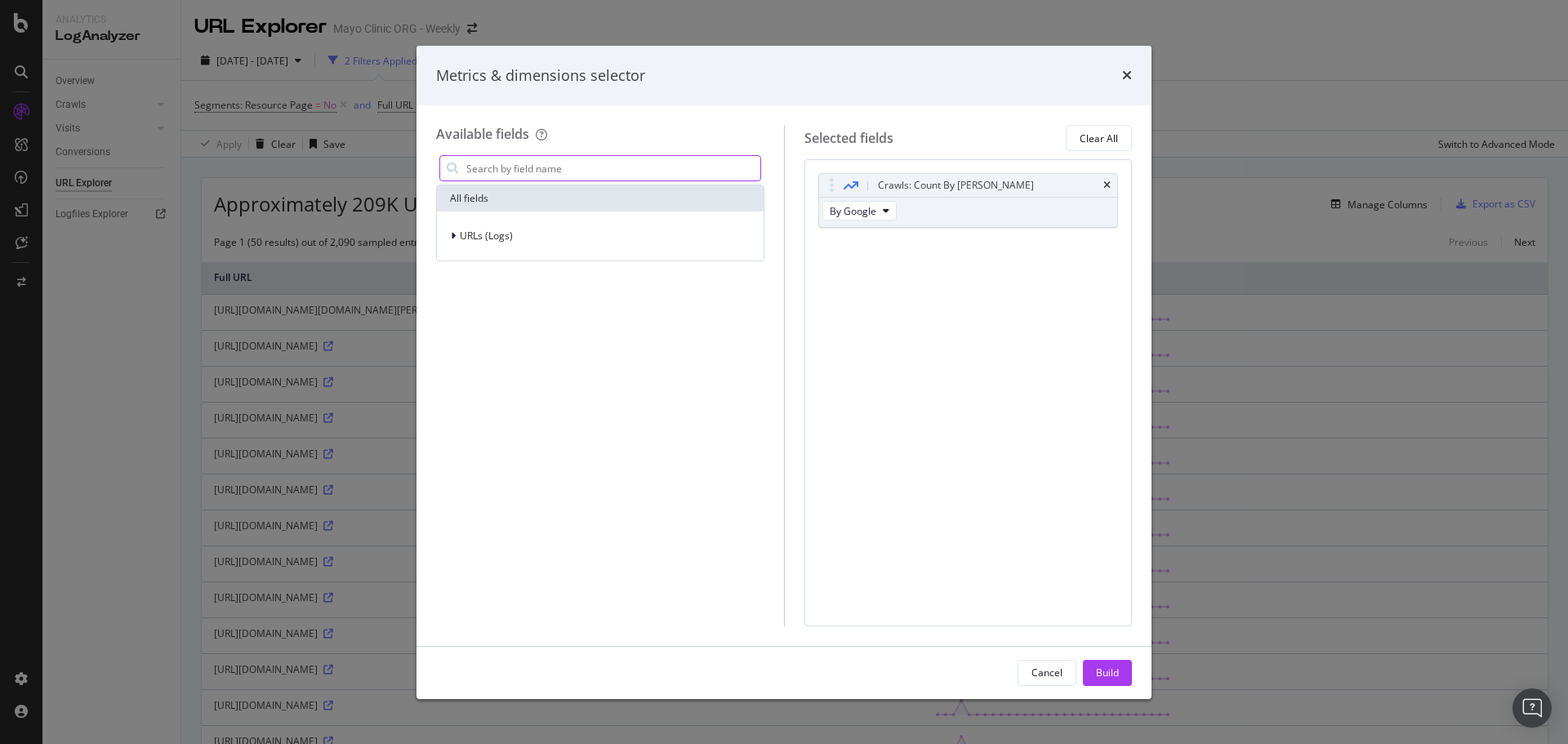
click at [538, 164] on input "modal" at bounding box center [612, 168] width 295 height 24
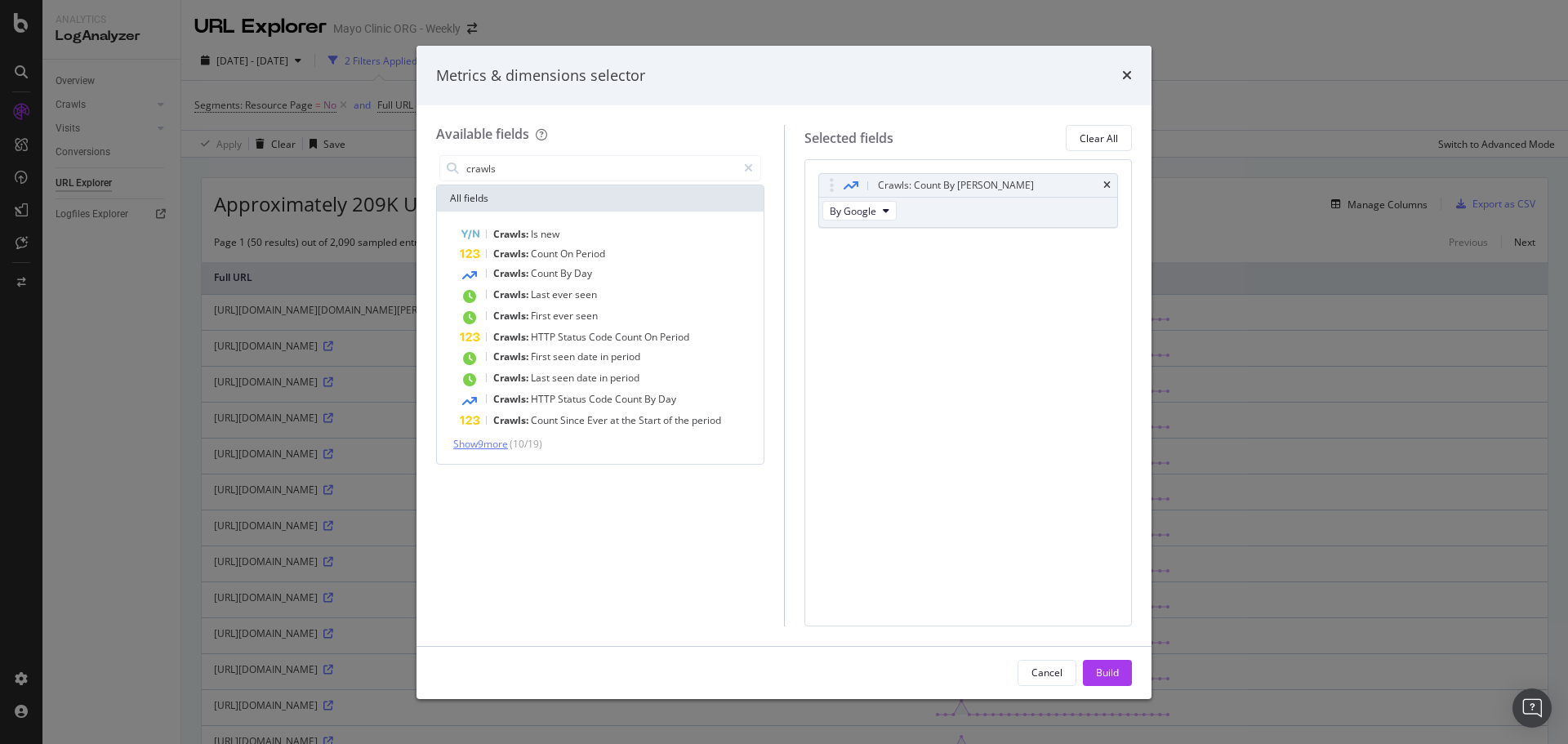
type input "crawls"
click at [504, 443] on span "Show 9 more" at bounding box center [480, 444] width 55 height 14
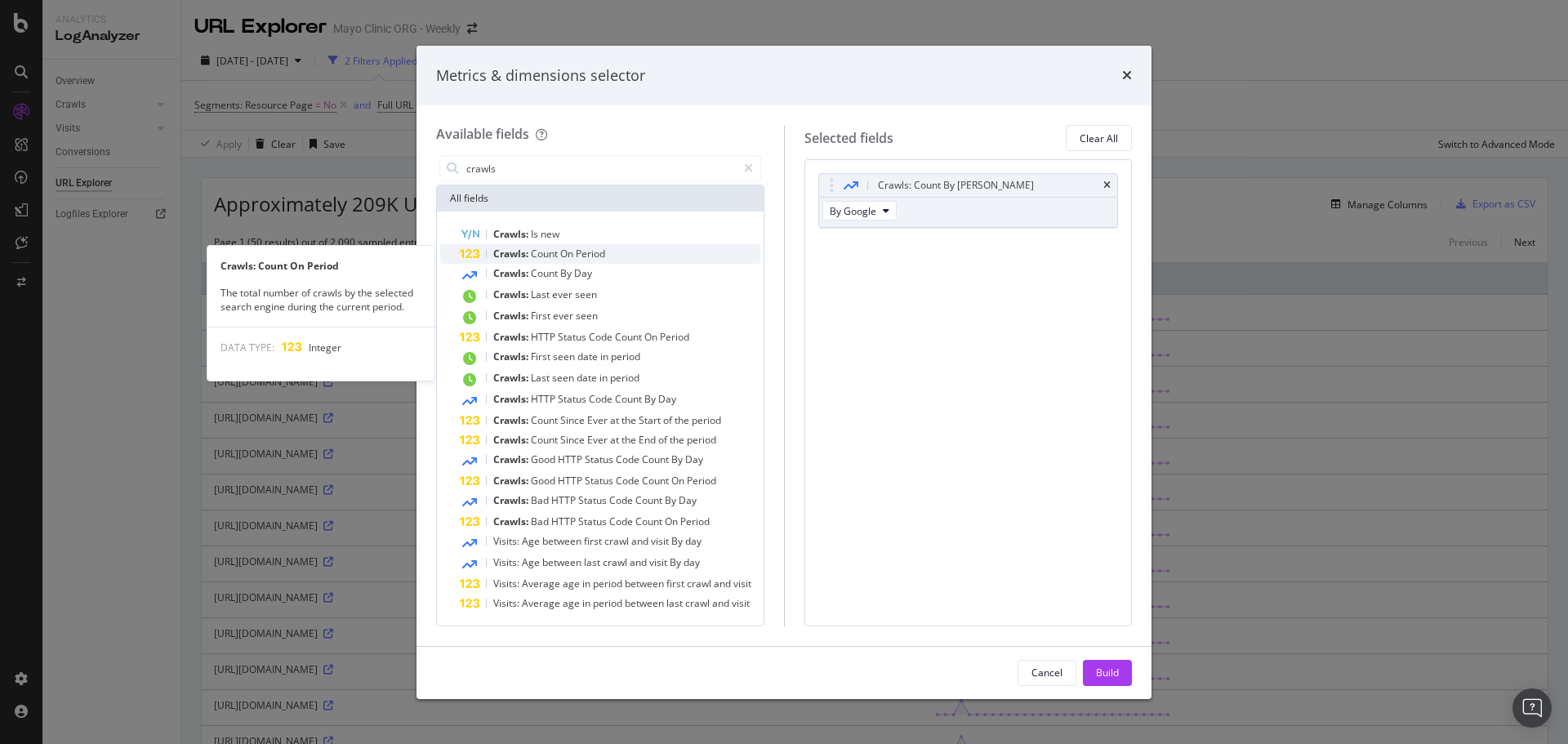
click at [568, 257] on span "On" at bounding box center [568, 253] width 15 height 14
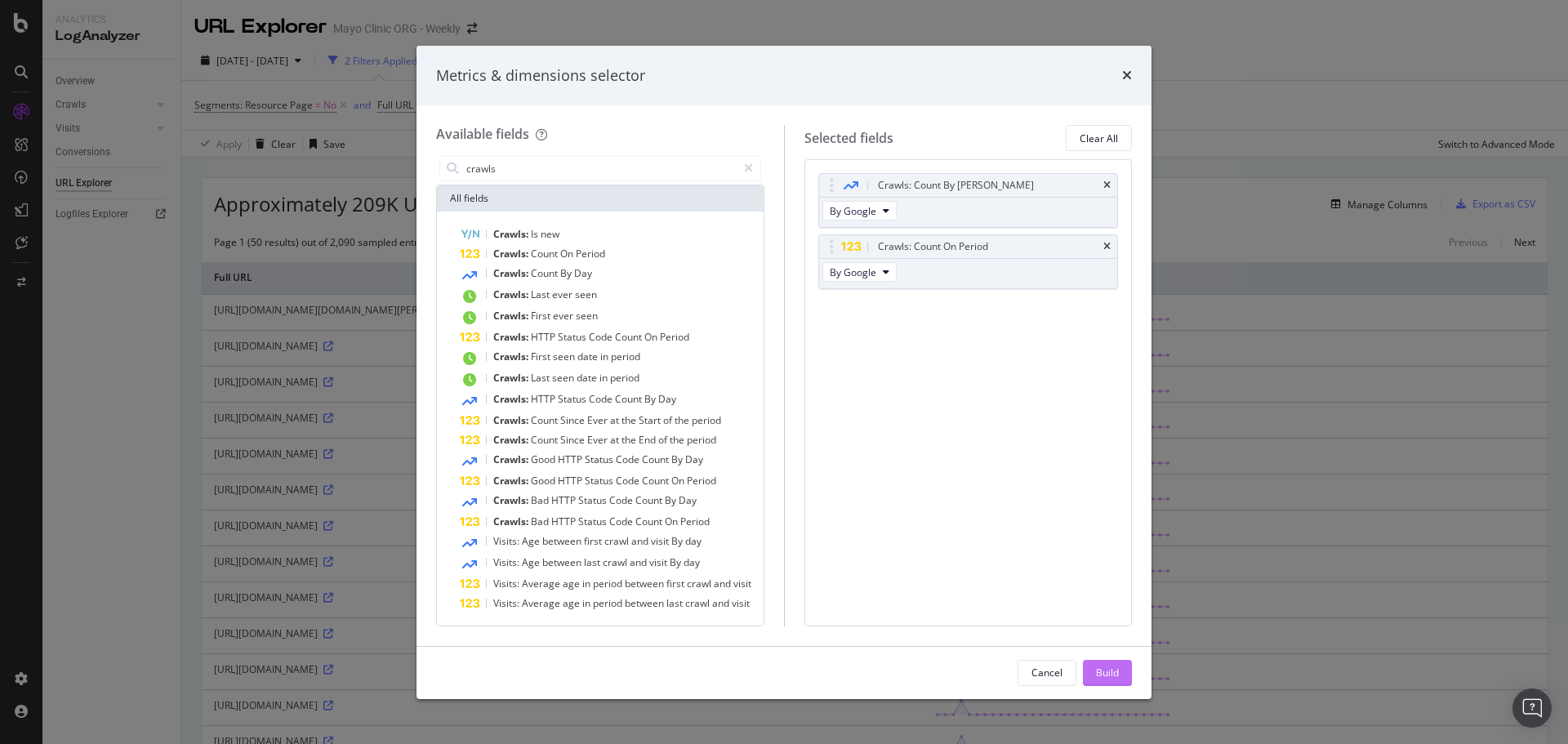
click at [1111, 673] on div "Build" at bounding box center [1107, 673] width 23 height 14
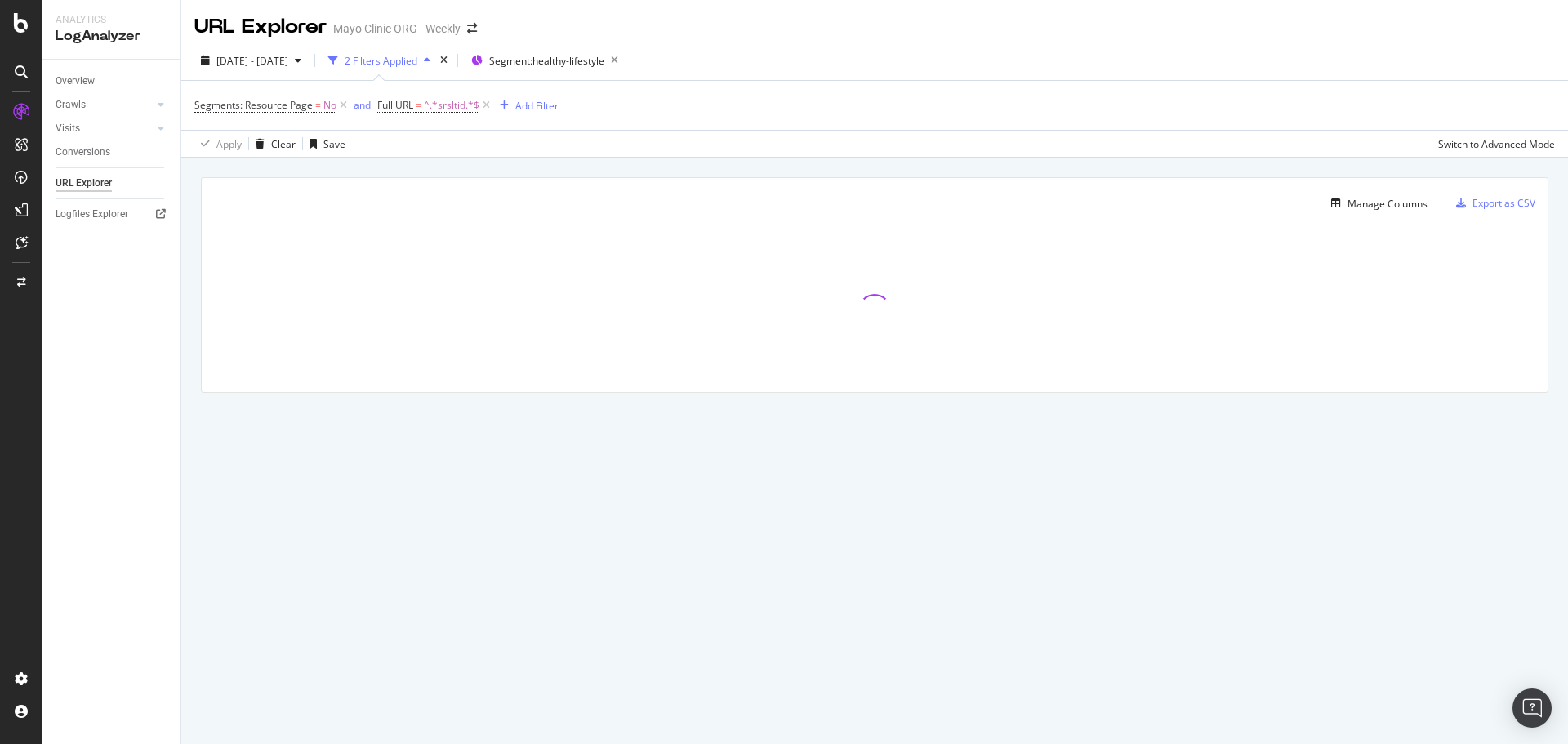
click at [604, 170] on div "Manage Columns Export as CSV Full URL Crawls: Count By Google Crawls: Count On …" at bounding box center [875, 304] width 1387 height 293
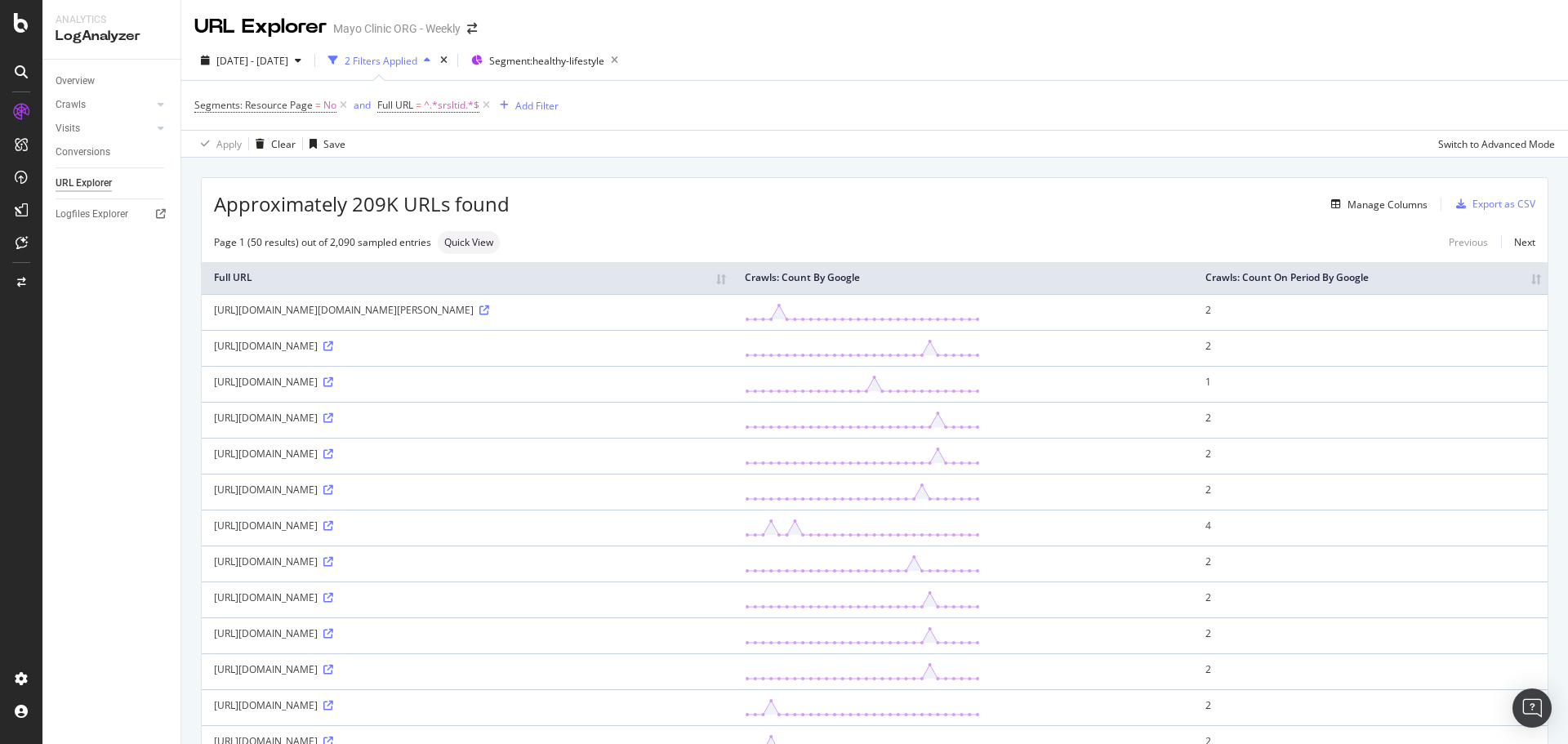
click at [1528, 294] on th "Crawls: Count On Period By Google" at bounding box center [1371, 278] width 355 height 32
click at [1520, 294] on th "Crawls: Count On Period By Google" at bounding box center [1358, 278] width 379 height 32
drag, startPoint x: 334, startPoint y: 367, endPoint x: 204, endPoint y: 343, distance: 132.2
click at [204, 330] on td "https://www.mayoclinic.org/es/healthy-lifestyle/weight-loss/expert-answers/vita…" at bounding box center [425, 312] width 447 height 36
copy div "https://www.mayoclinic.org/es/healthy-lifestyle/weight-loss/expert-answers/vita…"
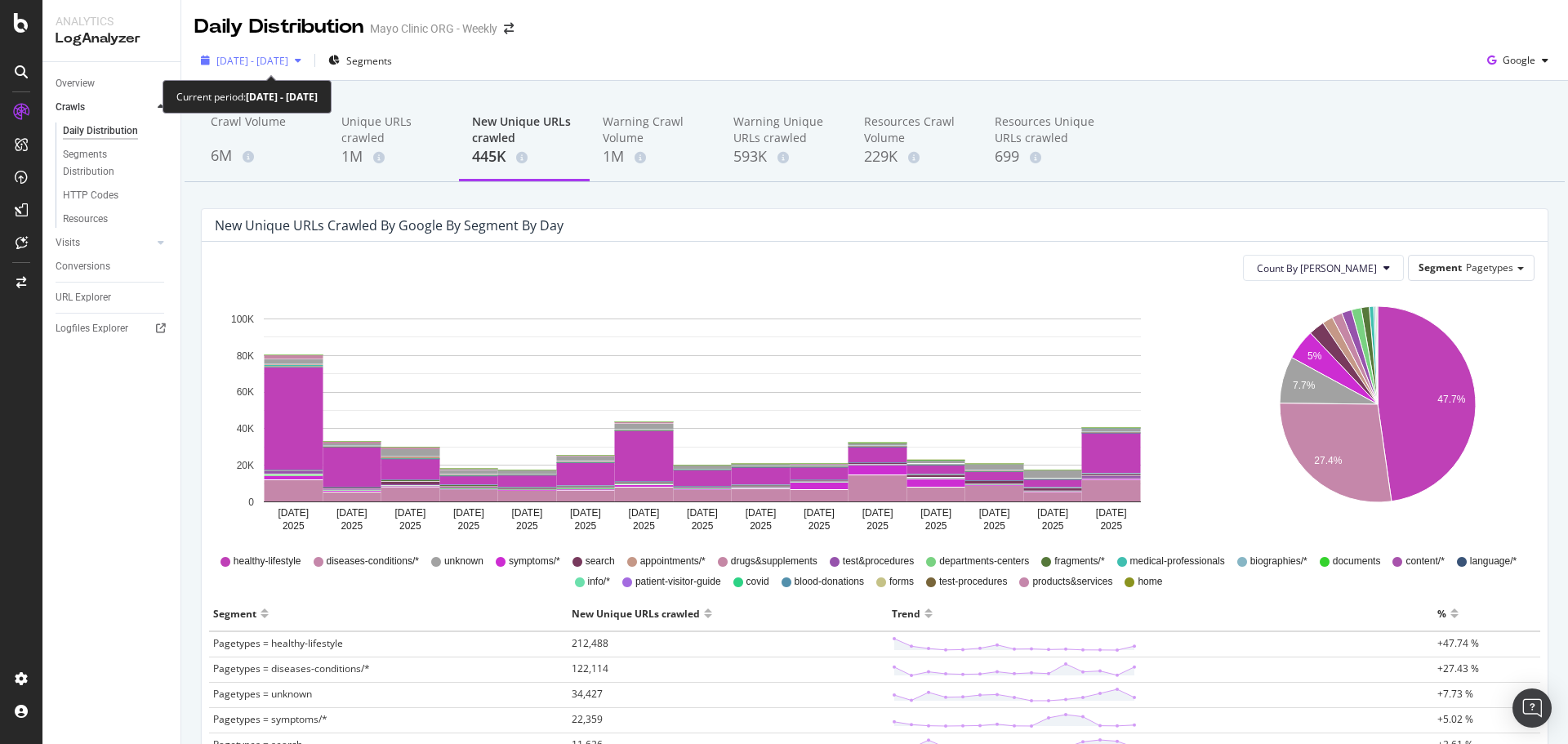
click at [308, 53] on div "2025 Sep. 23rd - Oct. 7th" at bounding box center [251, 60] width 114 height 24
click at [468, 60] on div "2025 Sep. 23rd - Oct. 7th Segments Google" at bounding box center [875, 64] width 1387 height 33
click at [308, 71] on div "2025 Sep. 23rd - Oct. 7th" at bounding box center [251, 60] width 114 height 24
click at [516, 57] on div "2025 Sep. 23rd - Oct. 7th Segments Google" at bounding box center [875, 64] width 1387 height 33
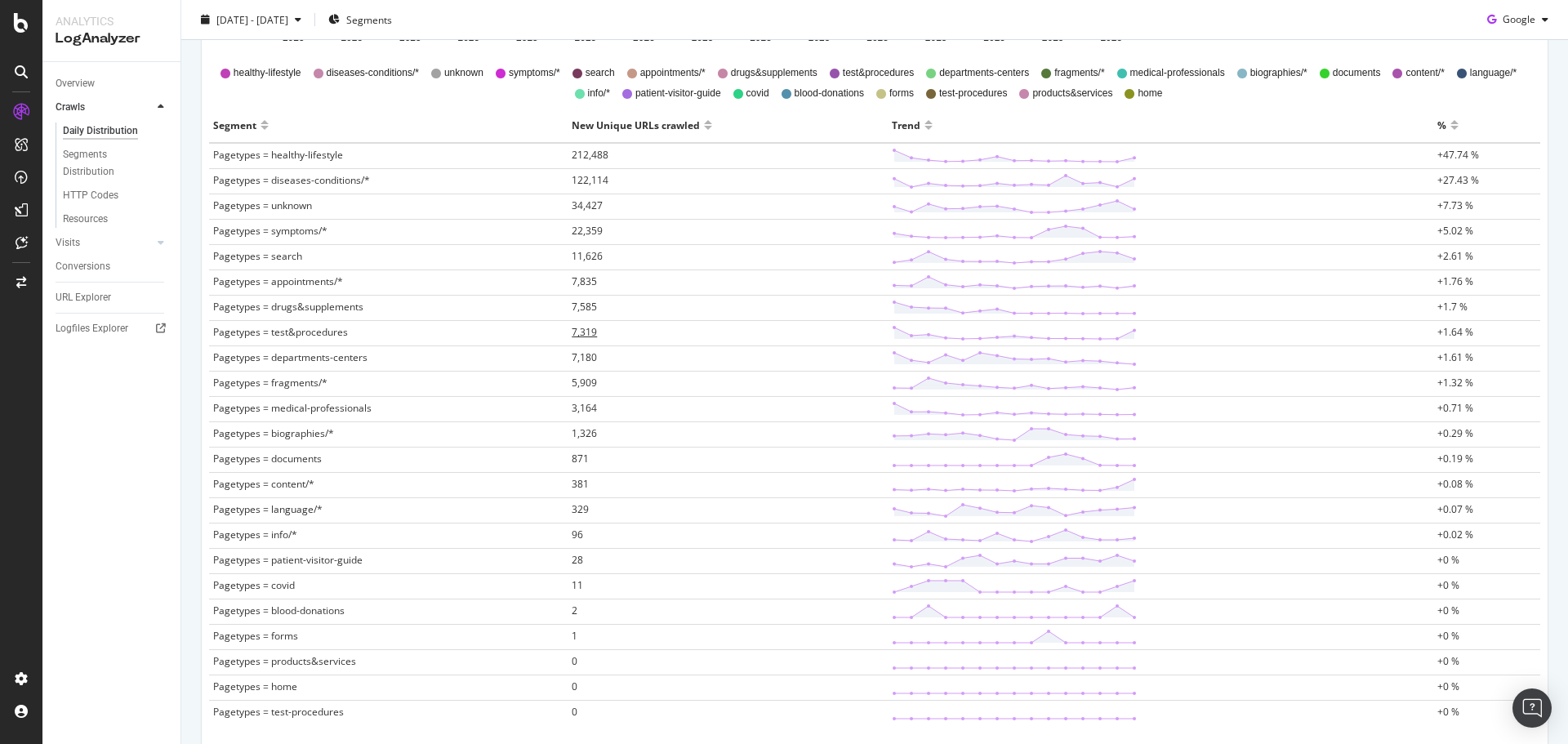
scroll to position [490, 0]
